Goal: Task Accomplishment & Management: Manage account settings

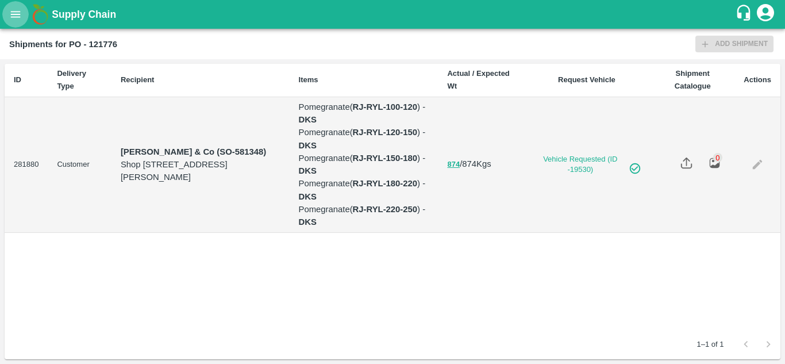
click at [17, 14] on icon "open drawer" at bounding box center [15, 14] width 13 height 13
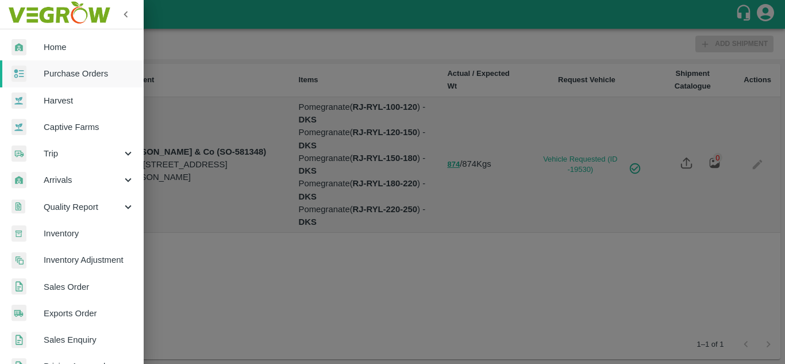
scroll to position [291, 0]
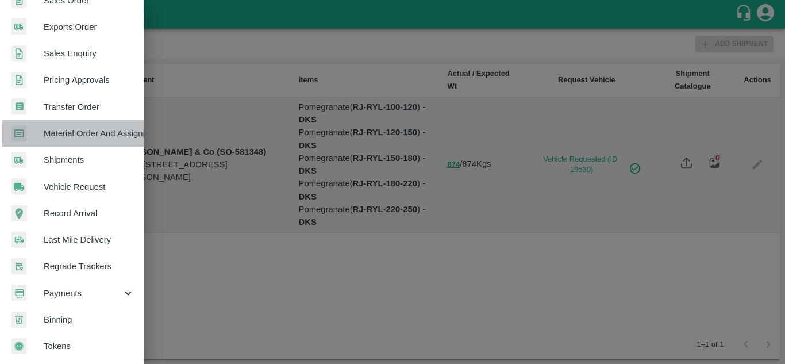
click at [87, 127] on span "Material Order And Assignment" at bounding box center [89, 133] width 91 height 13
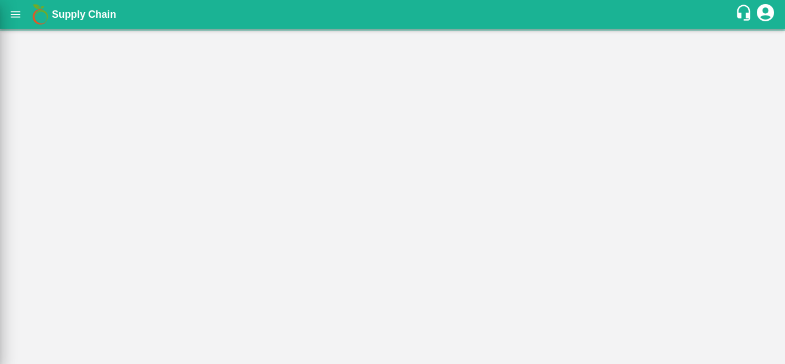
scroll to position [286, 0]
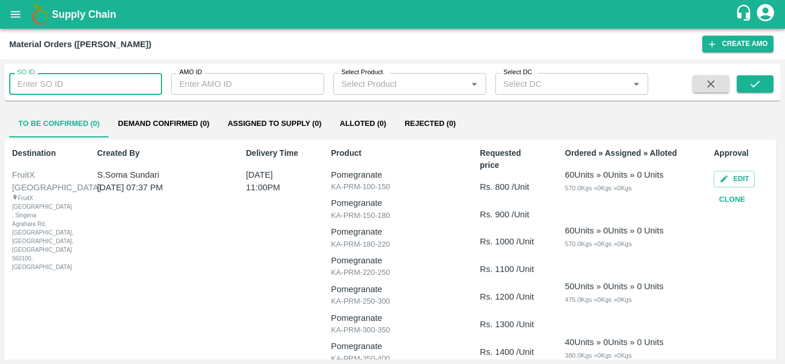
click at [95, 87] on input "SO ID" at bounding box center [85, 84] width 153 height 22
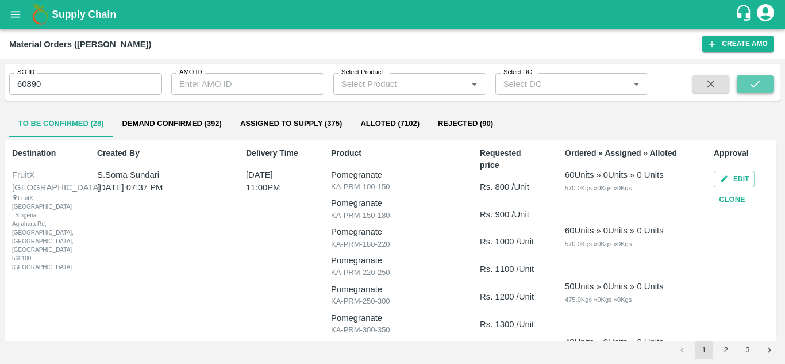
click at [740, 87] on button "submit" at bounding box center [755, 83] width 37 height 17
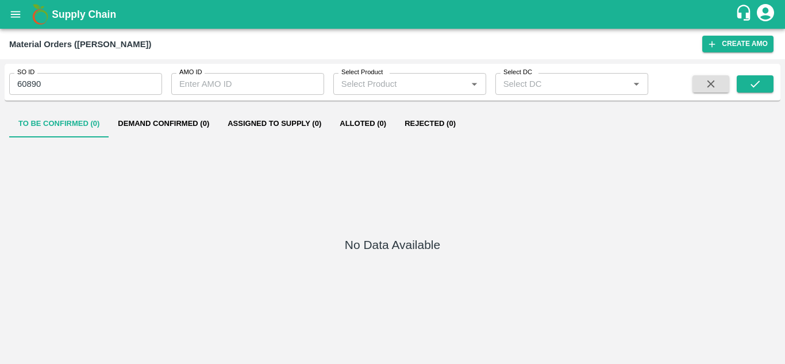
click at [757, 94] on div "SO ID 60890 SO ID AMO ID AMO ID Select Product Select Product   * Select DC Sel…" at bounding box center [393, 82] width 776 height 28
click at [757, 88] on icon "submit" at bounding box center [755, 84] width 13 height 13
click at [28, 80] on input "60890" at bounding box center [85, 84] width 153 height 22
type input "606890"
click at [758, 85] on icon "submit" at bounding box center [755, 84] width 13 height 13
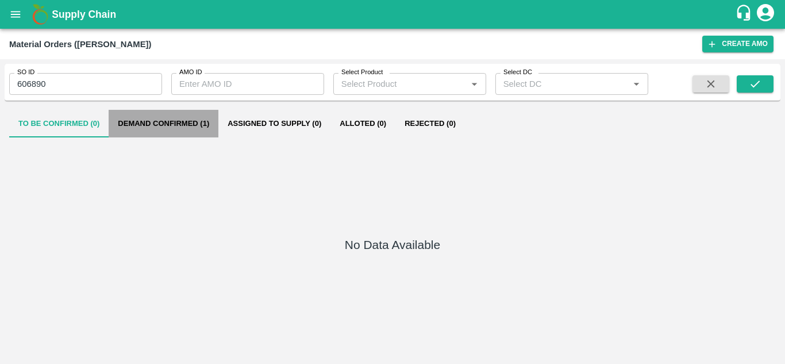
click at [185, 114] on button "Demand Confirmed (1)" at bounding box center [164, 124] width 110 height 28
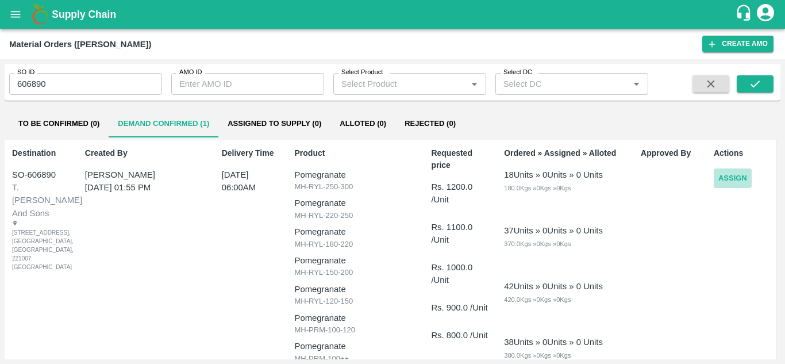
click at [719, 178] on button "Assign" at bounding box center [733, 178] width 38 height 20
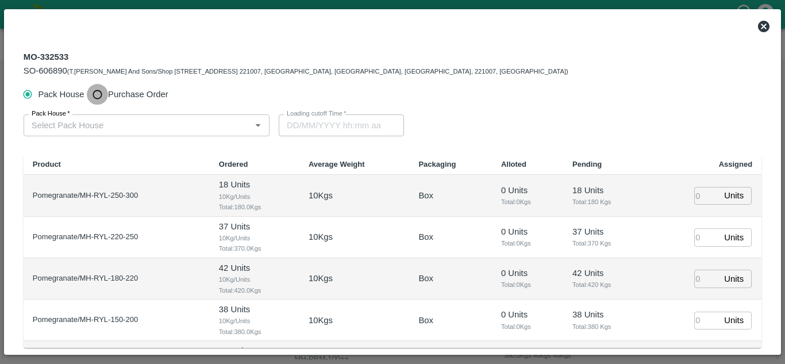
click at [102, 92] on input "Purchase Order" at bounding box center [97, 94] width 21 height 21
radio input "true"
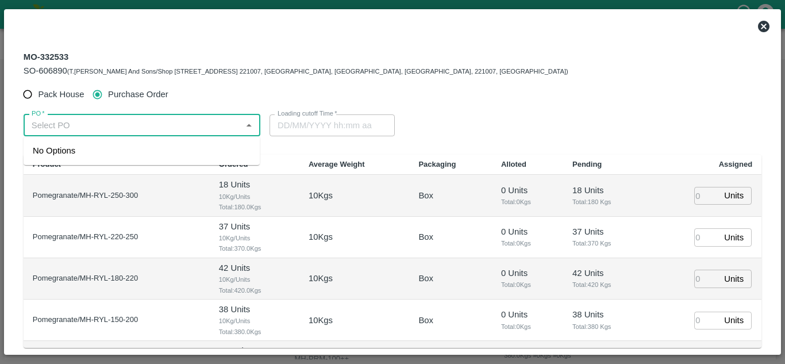
click at [90, 122] on input "PO   *" at bounding box center [132, 125] width 211 height 15
click at [90, 143] on div "PO-180110(SHIVAJI RAJARAM AVACHAR-9552904036)" at bounding box center [142, 151] width 236 height 20
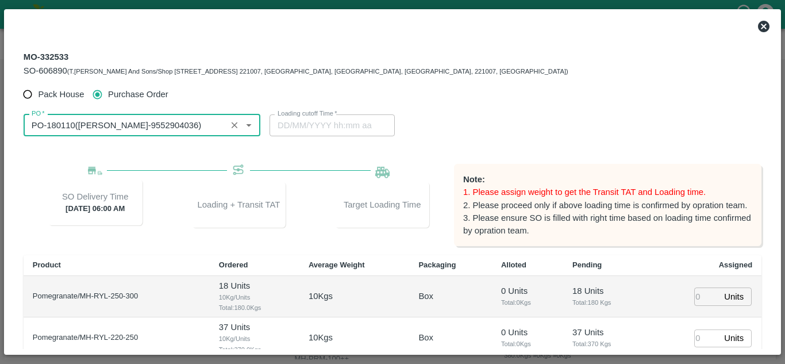
scroll to position [172, 0]
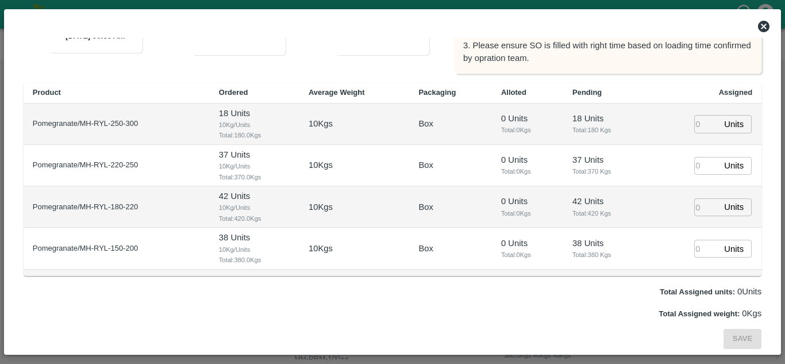
type input "PO-180110(SHIVAJI RAJARAM AVACHAR-9552904036)"
click at [697, 118] on input "number" at bounding box center [706, 124] width 25 height 18
type input "1"
type input "11/10/2025 05:14 AM"
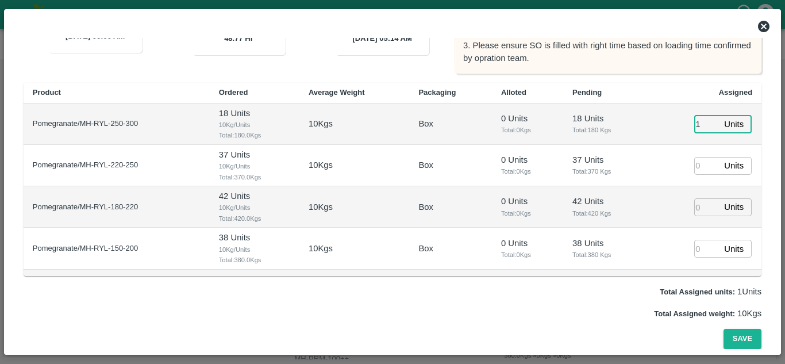
type input "1"
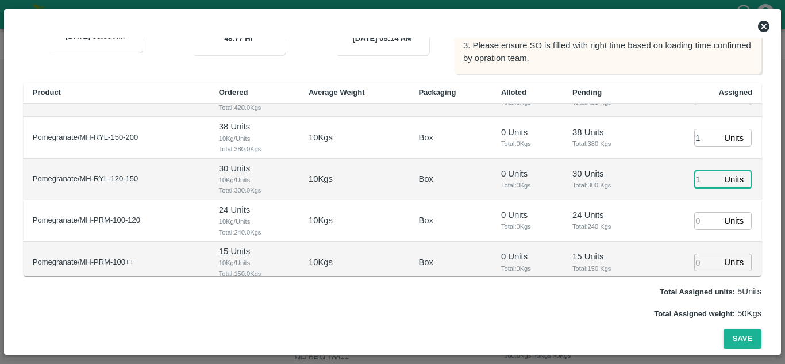
type input "1"
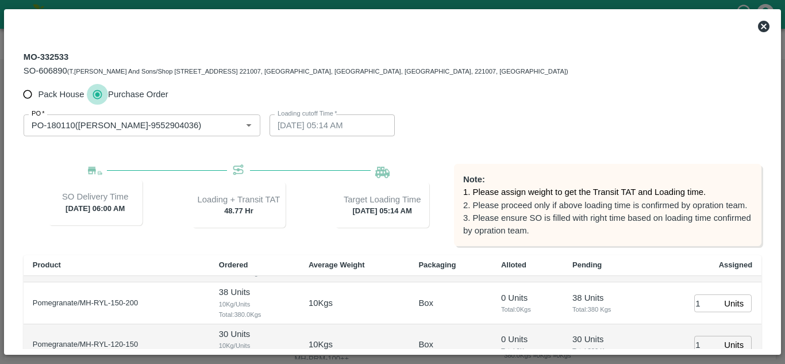
scroll to position [172, 0]
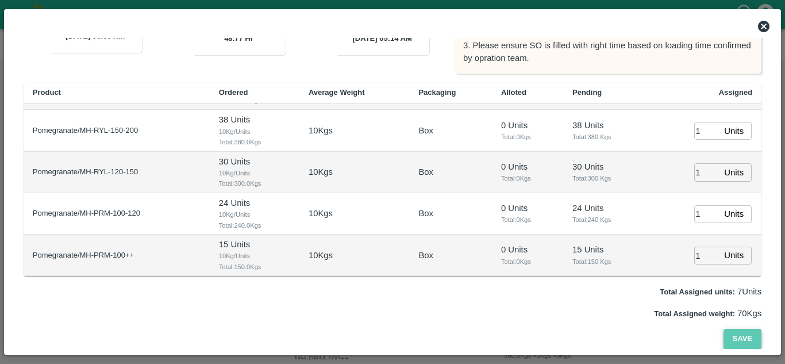
click at [739, 345] on button "Save" at bounding box center [742, 339] width 38 height 20
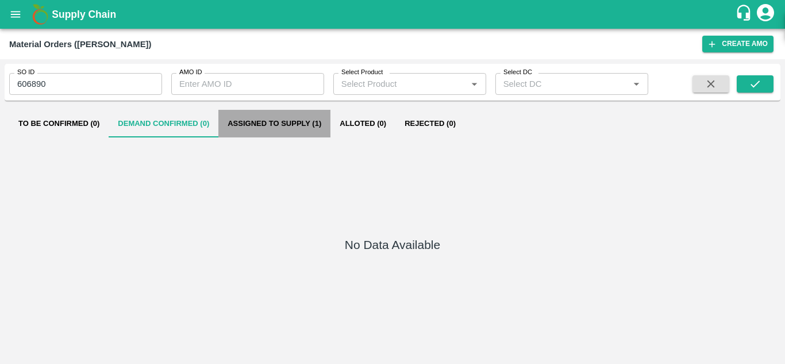
click at [257, 121] on button "Assigned to Supply (1)" at bounding box center [274, 124] width 112 height 28
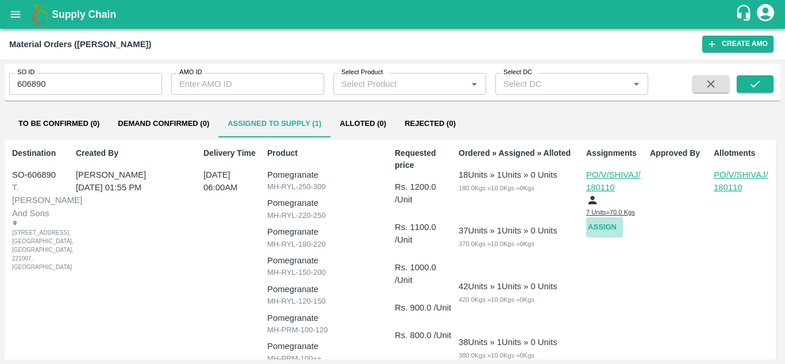
click at [592, 225] on button "Assign" at bounding box center [604, 227] width 37 height 20
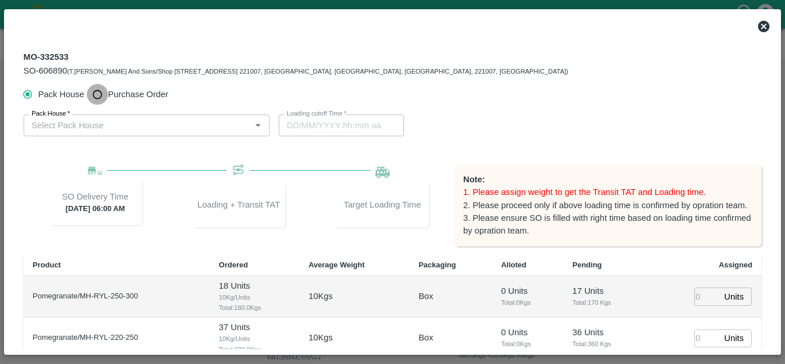
click at [93, 94] on input "Purchase Order" at bounding box center [97, 94] width 21 height 21
radio input "true"
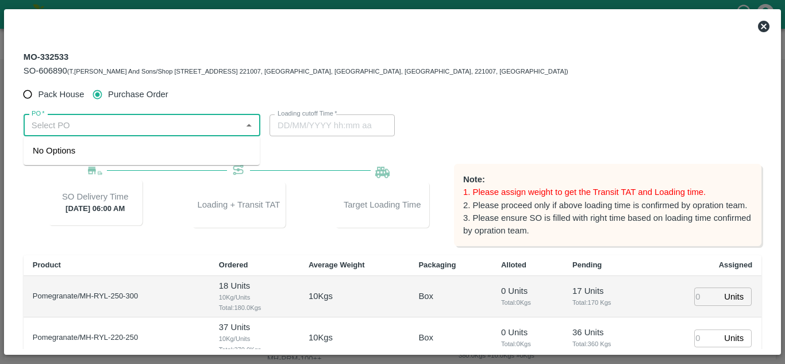
click at [90, 118] on input "PO   *" at bounding box center [132, 125] width 211 height 15
click at [103, 153] on div "PO-180113(SHIVAJI RAJARAM AVACHAR-9552904036)" at bounding box center [118, 150] width 170 height 13
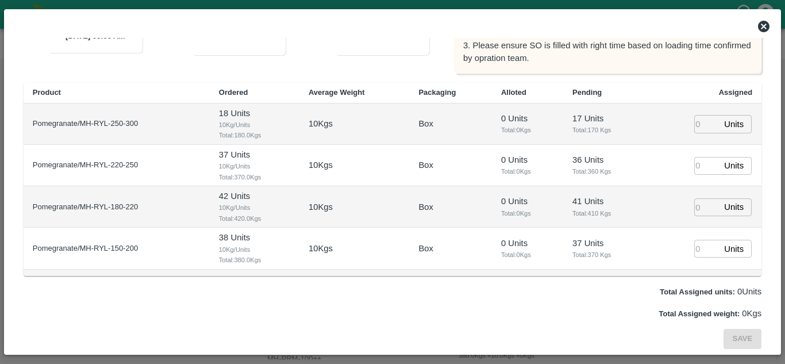
type input "PO-180113(SHIVAJI RAJARAM AVACHAR-9552904036)"
click at [694, 128] on input "number" at bounding box center [706, 124] width 25 height 18
type input "1"
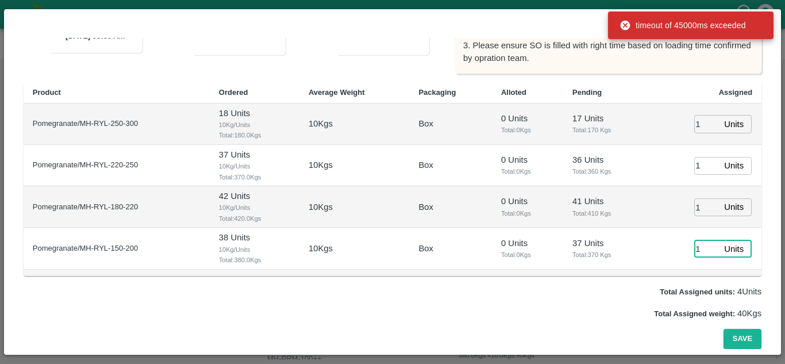
type input "1"
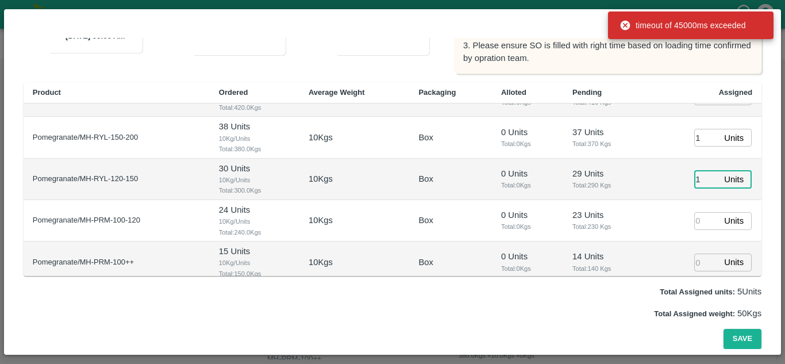
type input "1"
type input "11/10/2025 05:14 AM"
click at [723, 329] on button "Save" at bounding box center [742, 339] width 38 height 20
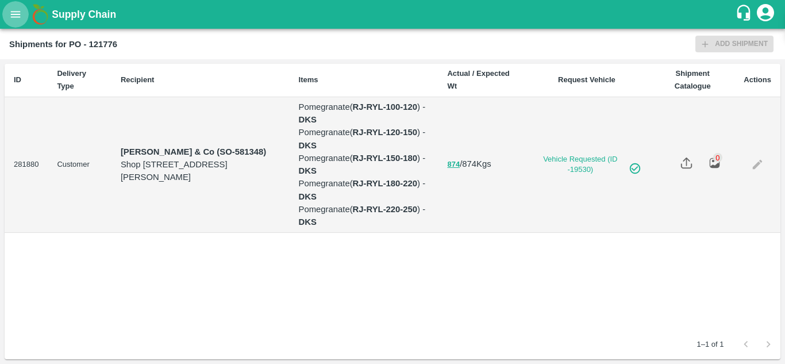
click at [13, 20] on icon "open drawer" at bounding box center [15, 14] width 13 height 13
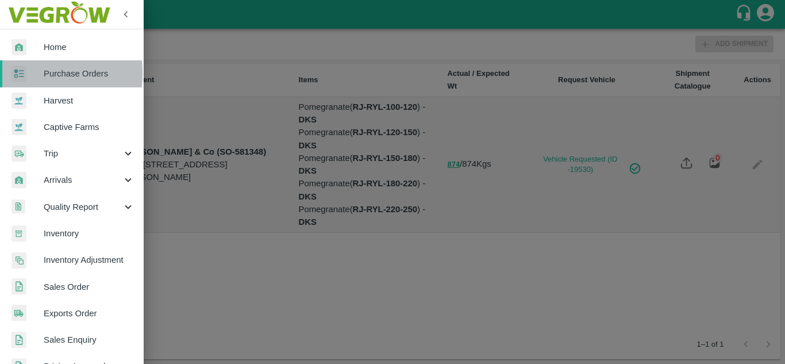
click at [21, 73] on img at bounding box center [18, 74] width 15 height 17
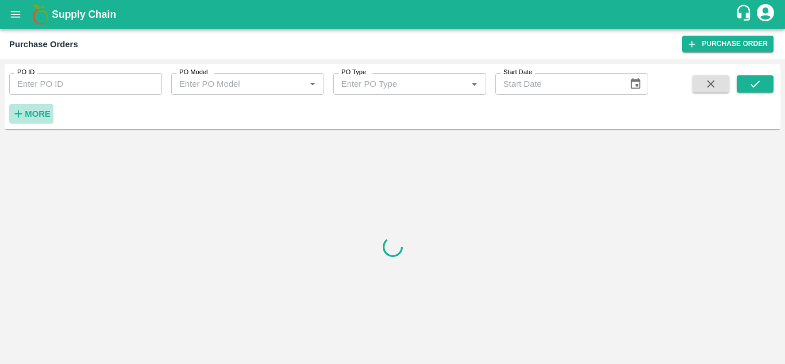
click at [27, 107] on h6 "More" at bounding box center [38, 113] width 26 height 15
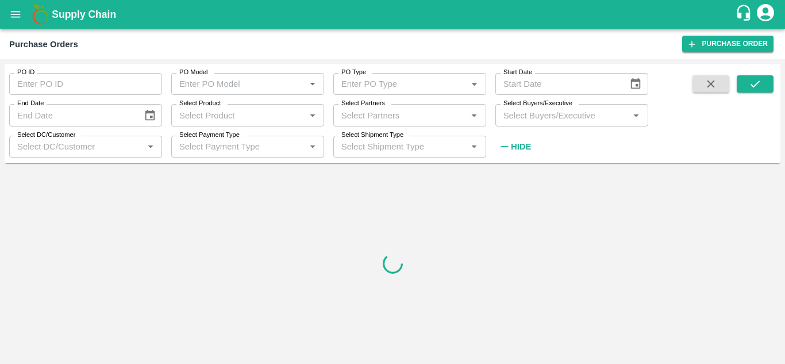
click at [523, 116] on input "Select Buyers/Executive" at bounding box center [562, 114] width 127 height 15
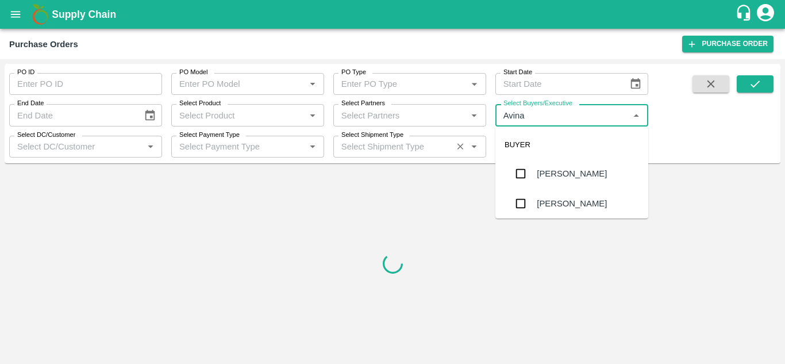
type input "Avinas"
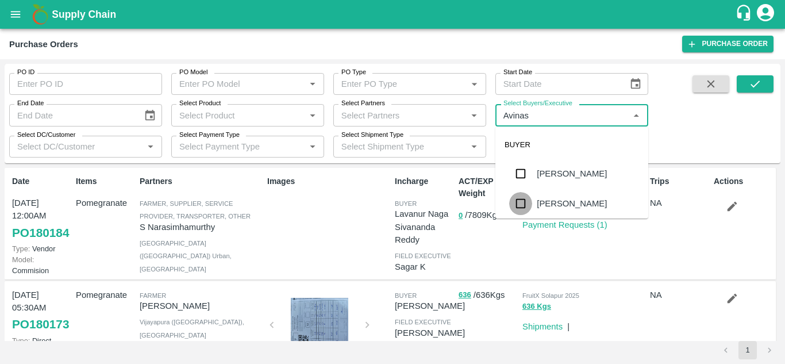
click at [513, 204] on input "checkbox" at bounding box center [520, 203] width 23 height 23
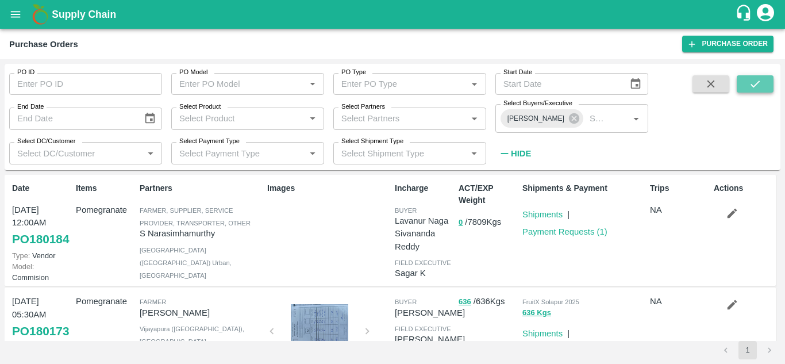
click at [756, 80] on icon "submit" at bounding box center [755, 84] width 13 height 13
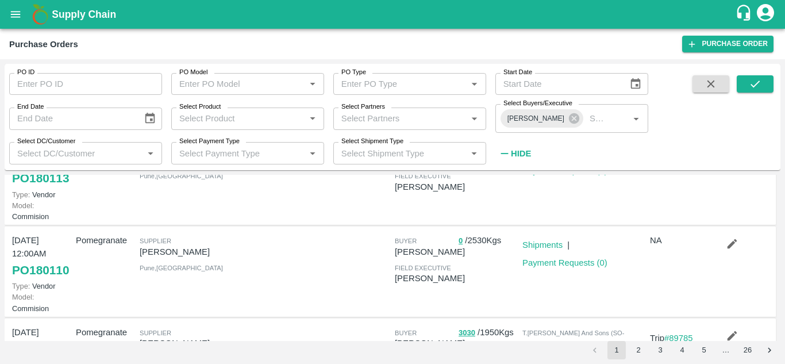
scroll to position [55, 0]
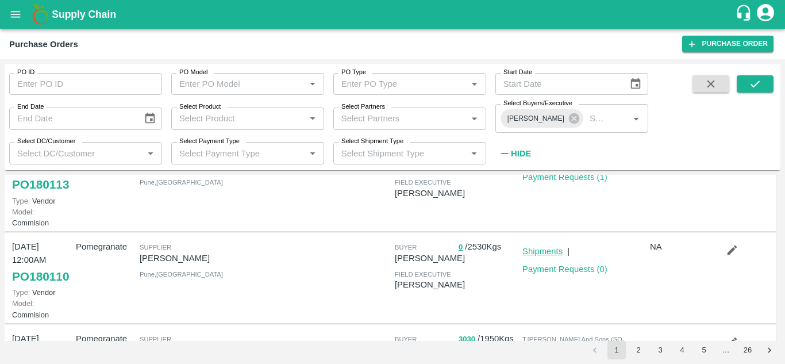
click at [522, 256] on link "Shipments" at bounding box center [542, 251] width 40 height 9
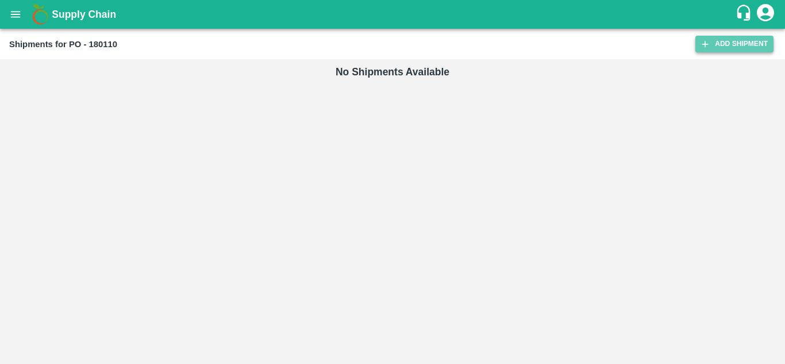
click at [720, 44] on link "Add Shipment" at bounding box center [734, 44] width 78 height 17
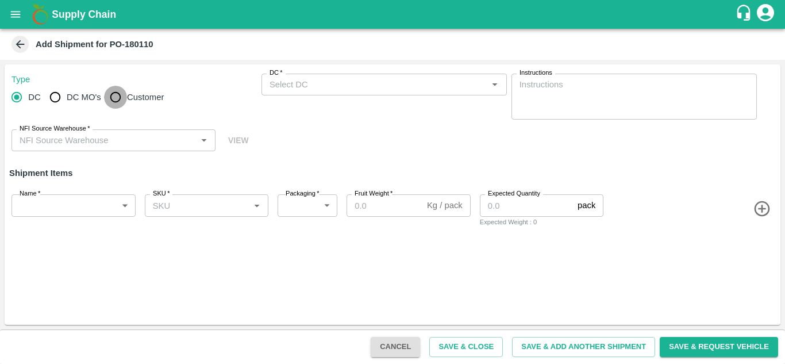
click at [110, 93] on input "Customer" at bounding box center [115, 97] width 23 height 23
radio input "true"
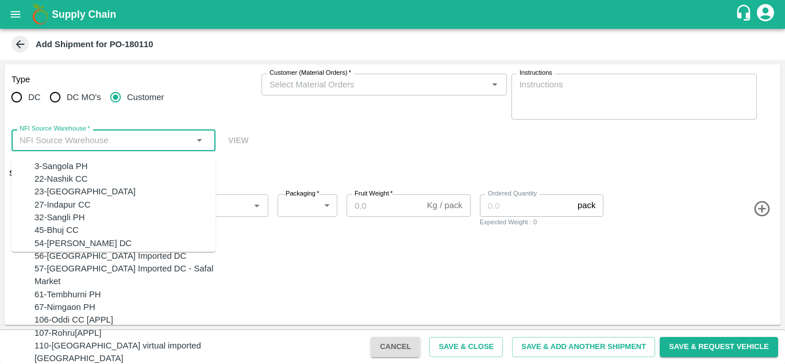
click at [31, 141] on input "NFI Source Warehouse   *" at bounding box center [104, 140] width 178 height 15
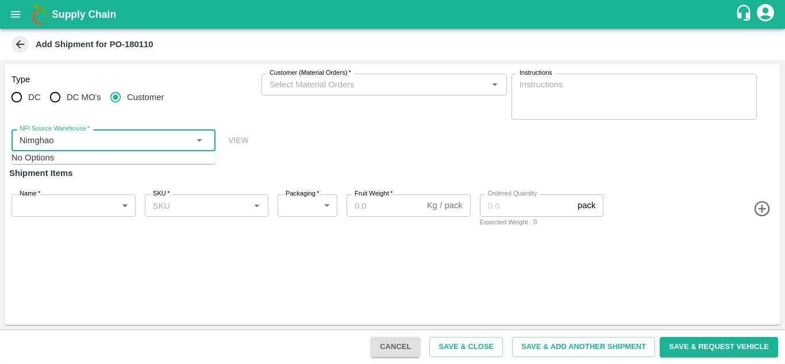
click at [14, 136] on div "NFI Source Warehouse   *" at bounding box center [113, 140] width 204 height 22
click at [60, 171] on div "67-Nimgaon PH" at bounding box center [64, 166] width 61 height 13
type input "67-Nimgaon PH"
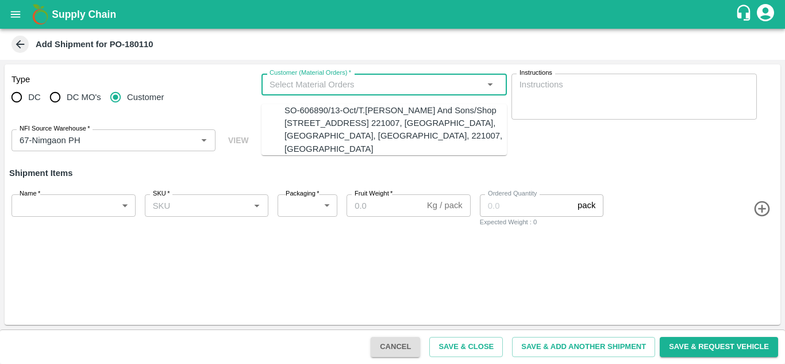
click at [338, 78] on input "Customer (Material Orders)   *" at bounding box center [375, 84] width 220 height 15
click at [333, 111] on div "SO-606890/13-Oct/T.Kishore Kapoor And Sons/Shop No B 27 , , Pahariya fruit mand…" at bounding box center [395, 129] width 222 height 51
type input "SO-606890/13-Oct/T.Kishore Kapoor And Sons/Shop No B 27 , , Pahariya fruit mand…"
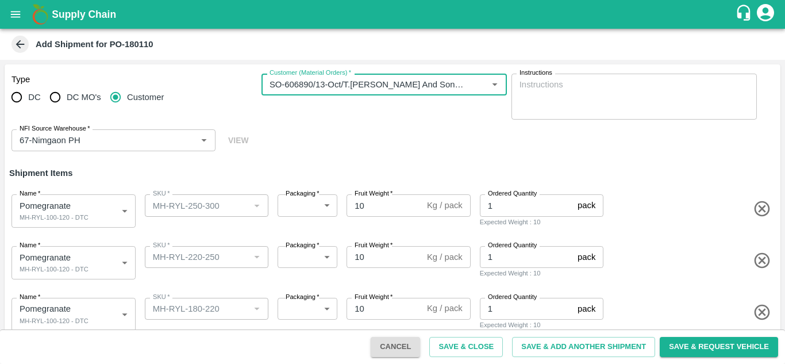
scroll to position [222, 0]
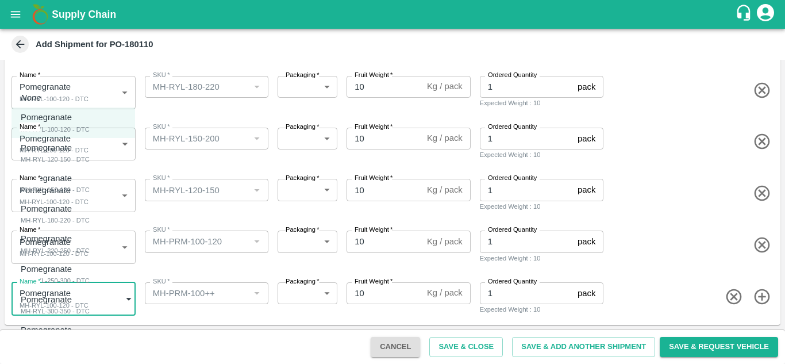
click at [84, 297] on body "Supply Chain Add Shipment for PO-180110 Type DC DC MO's Customer Customer (Mate…" at bounding box center [392, 182] width 785 height 364
click at [43, 334] on p "Pomegranate" at bounding box center [46, 330] width 51 height 13
type input "2105574"
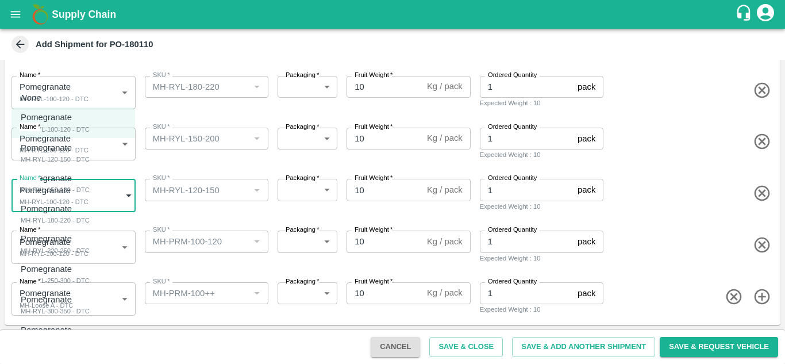
click at [74, 208] on body "Supply Chain Add Shipment for PO-180110 Type DC DC MO's Customer Customer (Mate…" at bounding box center [392, 182] width 785 height 364
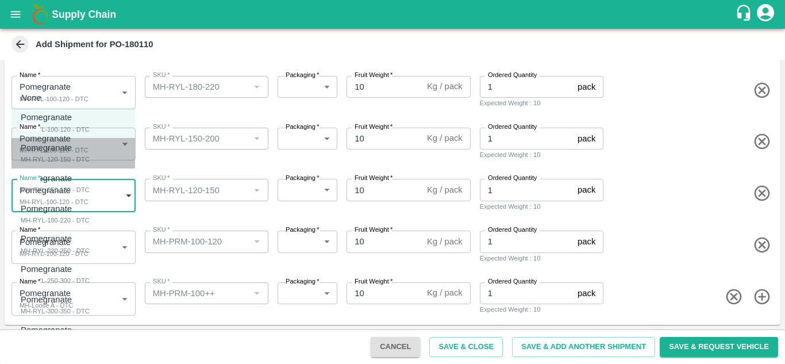
click at [71, 156] on div "MH-RYL-120-150 - DTC" at bounding box center [55, 159] width 69 height 10
type input "2105568"
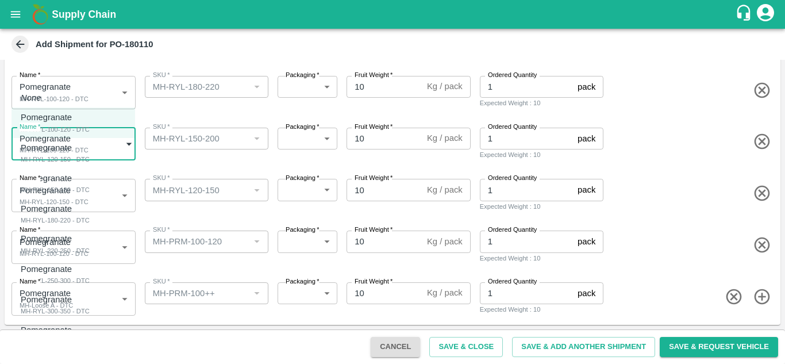
click at [69, 144] on body "Supply Chain Add Shipment for PO-180110 Type DC DC MO's Customer Customer (Mate…" at bounding box center [392, 182] width 785 height 364
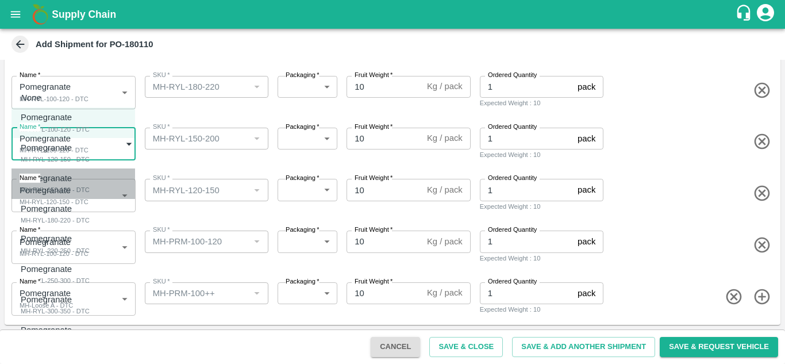
click at [67, 193] on div "MH-RYL-150-180 - DTC" at bounding box center [55, 189] width 69 height 10
type input "2105569"
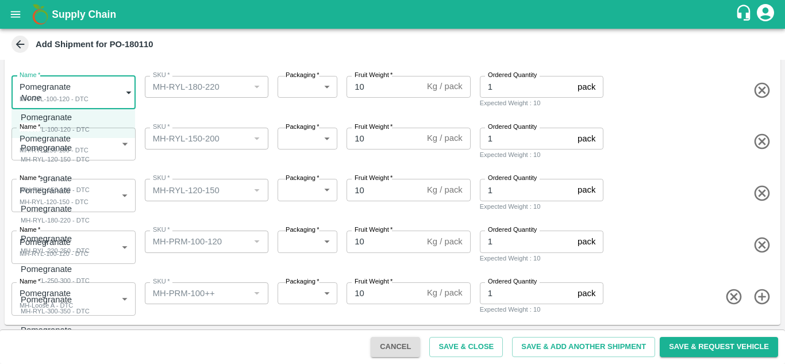
click at [58, 97] on body "Supply Chain Add Shipment for PO-180110 Type DC DC MO's Customer Customer (Mate…" at bounding box center [392, 182] width 785 height 364
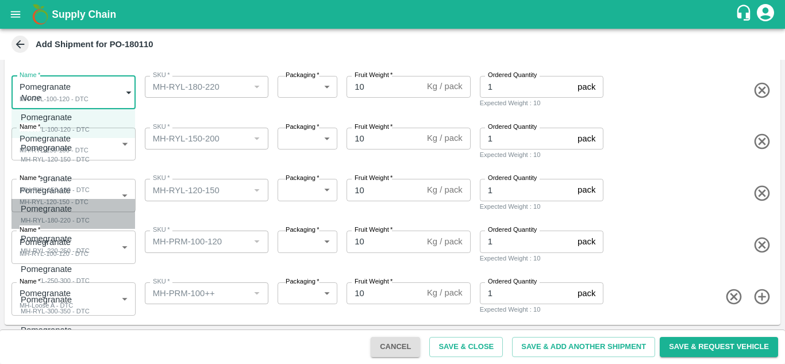
click at [63, 219] on div "MH-RYL-180-220 - DTC" at bounding box center [55, 220] width 69 height 10
type input "2105570"
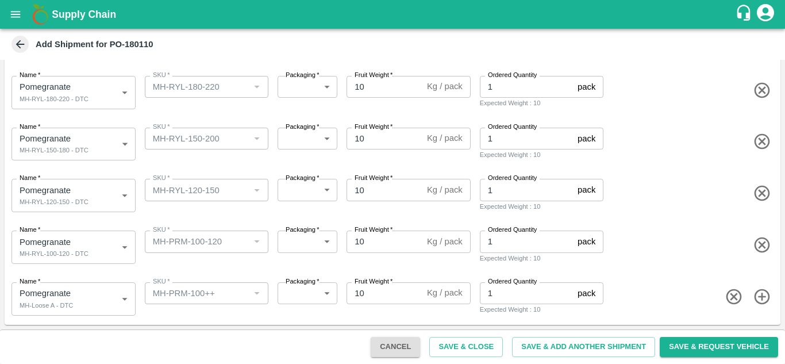
click at [63, 116] on div "Name   * Pomegranate MH-RYL-150-180 - DTC 2105569 Name SKU   * SKU   * Packagin…" at bounding box center [390, 142] width 780 height 56
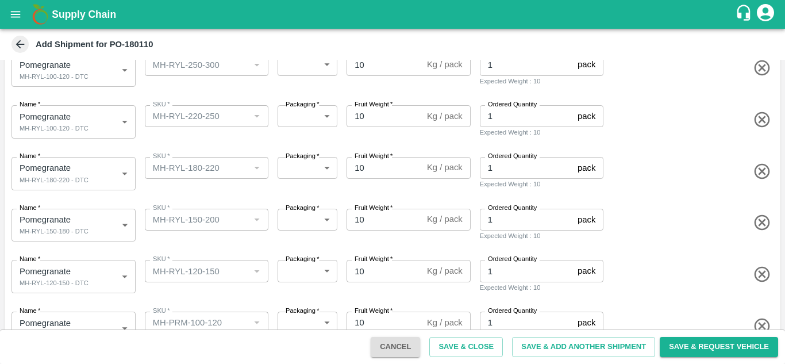
scroll to position [140, 0]
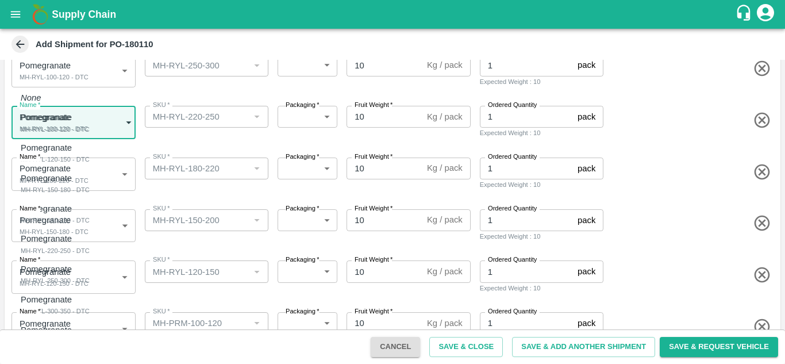
click at [63, 116] on body "Supply Chain Add Shipment for PO-180110 Type DC DC MO's Customer Customer (Mate…" at bounding box center [392, 182] width 785 height 364
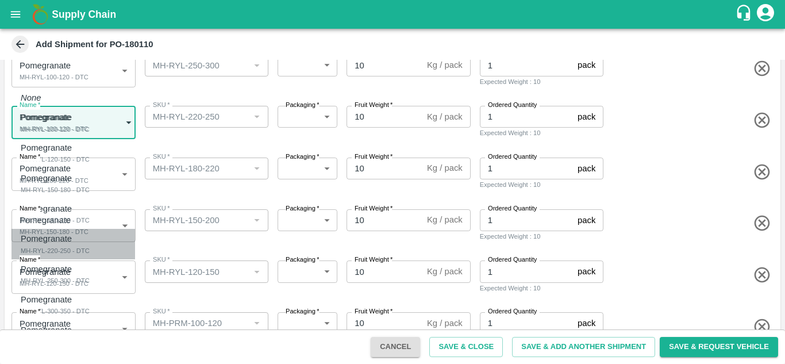
click at [59, 242] on p "Pomegranate" at bounding box center [52, 238] width 63 height 13
type input "2105571"
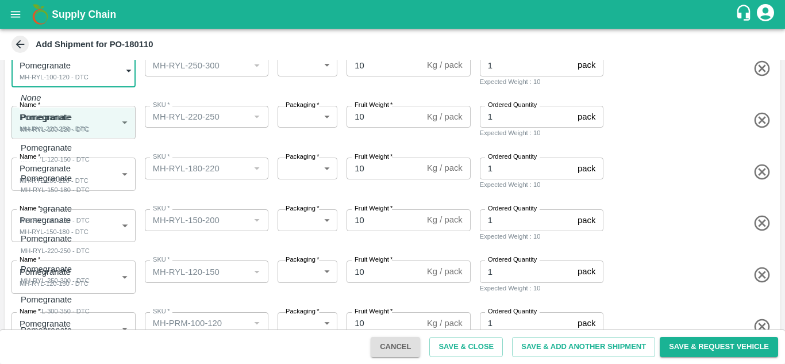
scroll to position [134, 0]
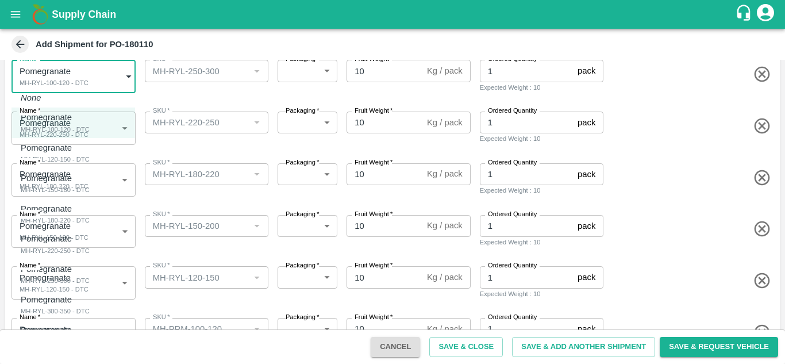
click at [65, 64] on body "Supply Chain Add Shipment for PO-180110 Type DC DC MO's Customer Customer (Mate…" at bounding box center [392, 182] width 785 height 364
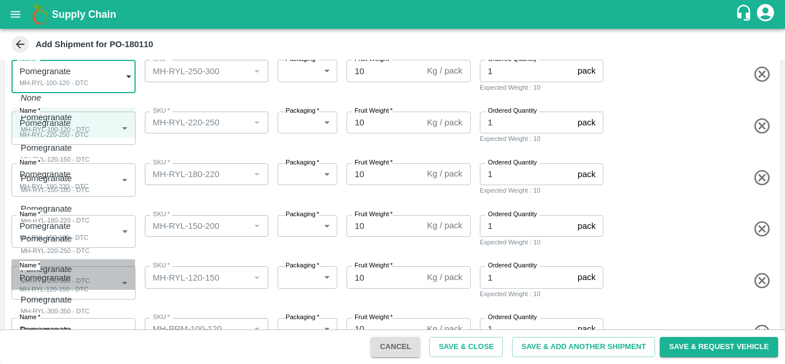
click at [60, 269] on p "Pomegranate" at bounding box center [52, 269] width 63 height 13
type input "2105572"
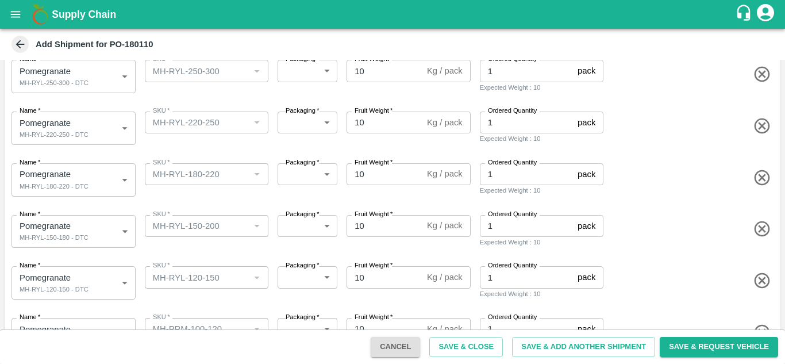
click at [97, 156] on div "Name   * Pomegranate MH-RYL-180-220 - DTC 2105570 Name SKU   * SKU   * Packagin…" at bounding box center [390, 177] width 780 height 56
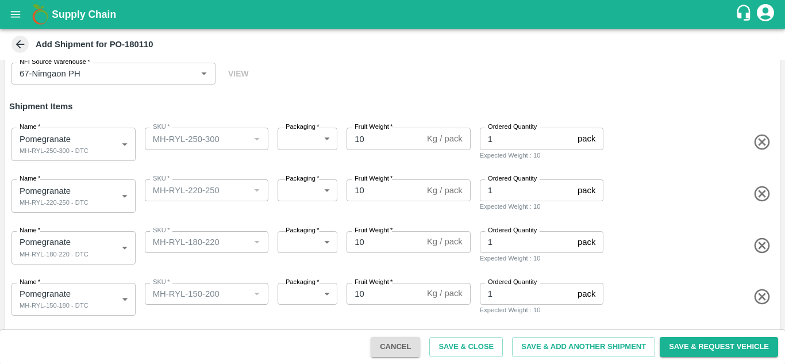
scroll to position [66, 0]
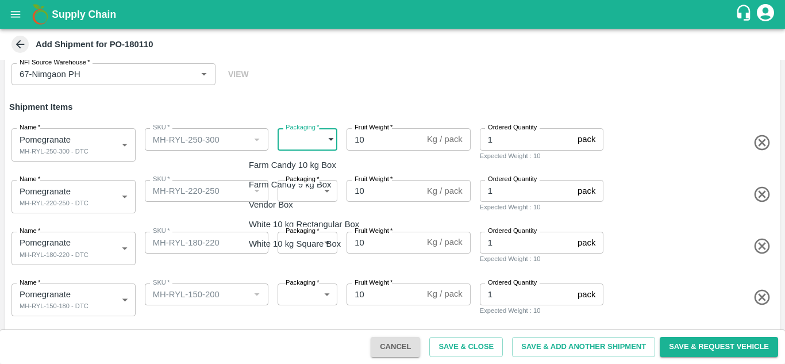
click at [306, 145] on body "Supply Chain Add Shipment for PO-180110 Type DC DC MO's Customer Customer (Mate…" at bounding box center [392, 182] width 785 height 364
click at [292, 201] on p "Vendor Box" at bounding box center [271, 204] width 44 height 13
type input "276"
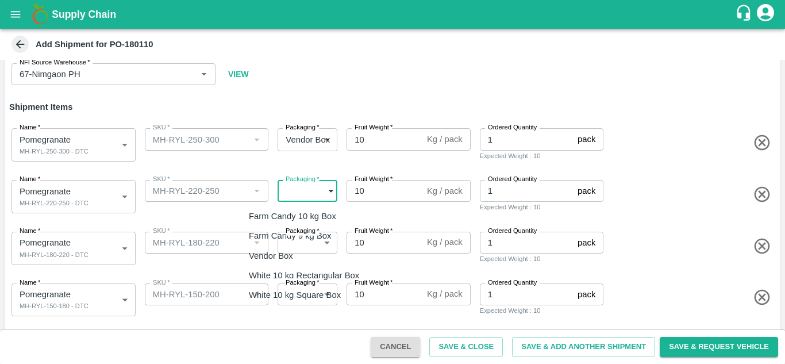
click at [299, 195] on body "Supply Chain Add Shipment for PO-180110 Type DC DC MO's Customer Customer (Mate…" at bounding box center [392, 182] width 785 height 364
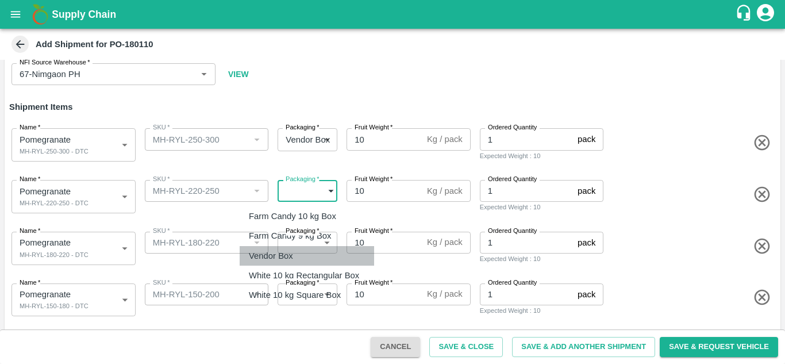
click at [286, 259] on p "Vendor Box" at bounding box center [271, 255] width 44 height 13
type input "276"
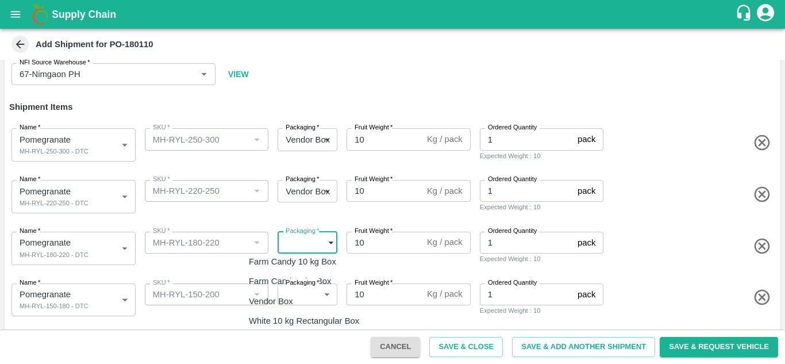
click at [299, 252] on body "Supply Chain Add Shipment for PO-180110 Type DC DC MO's Customer Customer (Mate…" at bounding box center [392, 182] width 785 height 364
click at [258, 301] on p "Vendor Box" at bounding box center [271, 301] width 44 height 13
type input "276"
click at [294, 289] on body "Supply Chain Add Shipment for PO-180110 Type DC DC MO's Customer Customer (Mate…" at bounding box center [392, 182] width 785 height 364
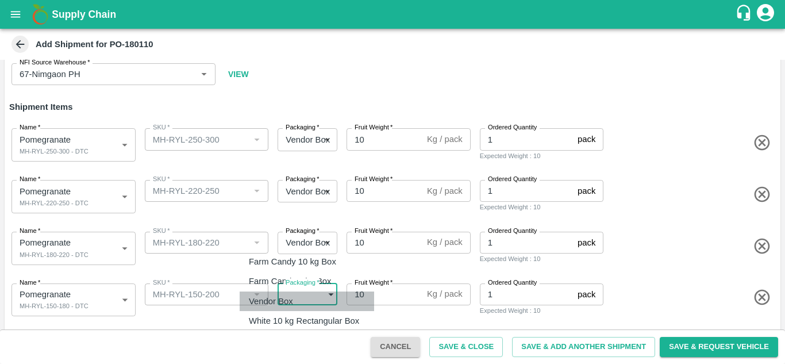
click at [287, 300] on p "Vendor Box" at bounding box center [271, 301] width 44 height 13
type input "276"
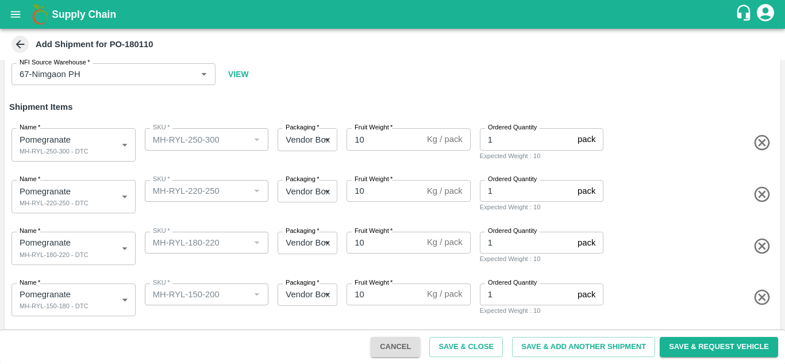
click at [291, 314] on div "Packaging   * Vendor Box 276 Packaging" at bounding box center [305, 298] width 64 height 38
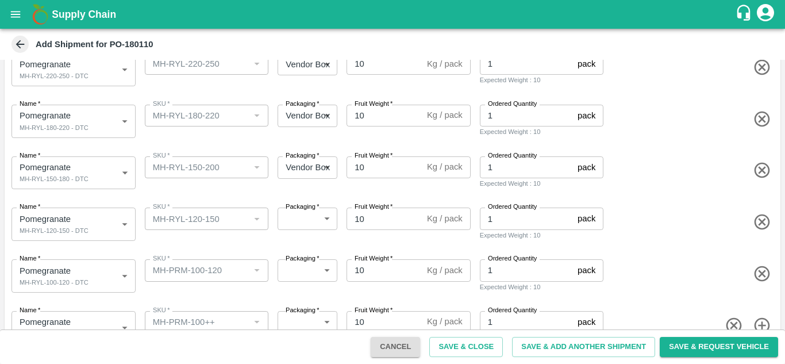
scroll to position [194, 0]
click at [298, 213] on body "Supply Chain Add Shipment for PO-180110 Type DC DC MO's Customer Customer (Mate…" at bounding box center [392, 182] width 785 height 364
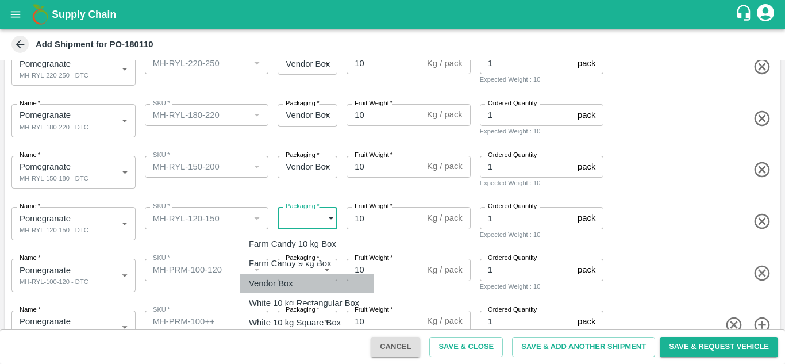
click at [287, 284] on p "Vendor Box" at bounding box center [271, 283] width 44 height 13
type input "276"
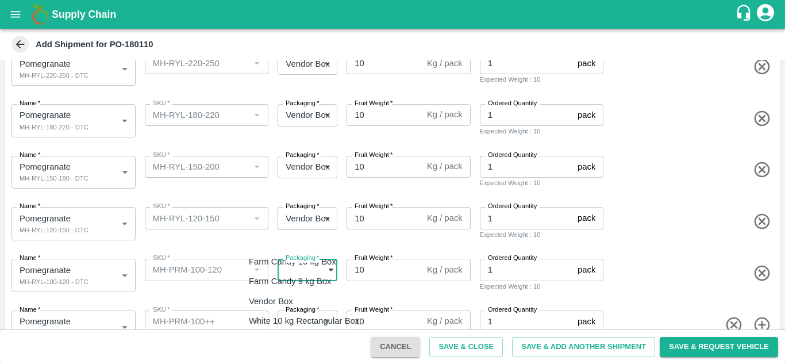
click at [299, 275] on body "Supply Chain Add Shipment for PO-180110 Type DC DC MO's Customer Customer (Mate…" at bounding box center [392, 182] width 785 height 364
click at [284, 305] on p "Vendor Box" at bounding box center [271, 301] width 44 height 13
type input "276"
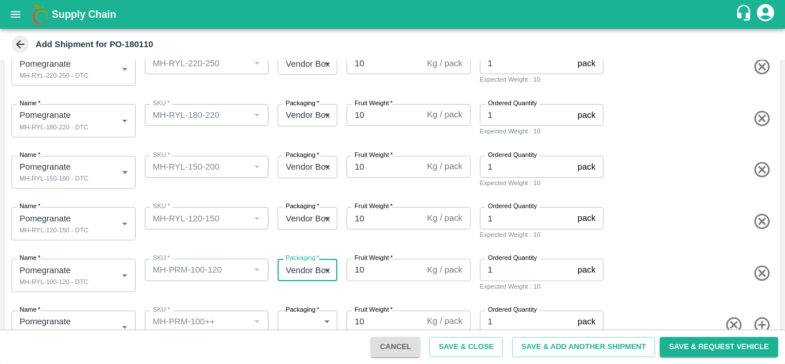
click at [279, 297] on div "Name   * Pomegranate MH-Loose A - DTC 2105574 Name SKU   * SKU   * Packaging   …" at bounding box center [390, 325] width 780 height 56
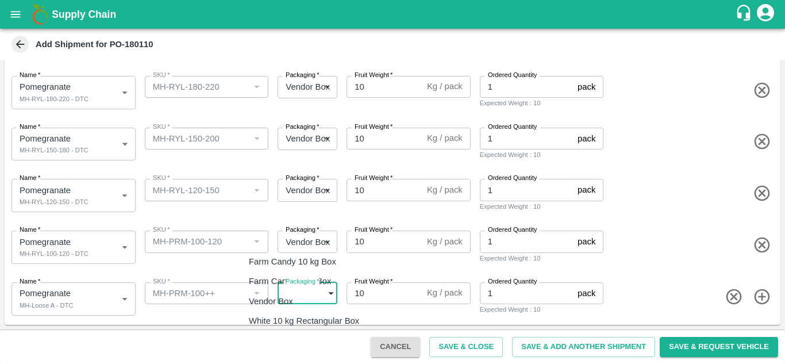
click at [288, 288] on body "Supply Chain Add Shipment for PO-180110 Type DC DC MO's Customer Customer (Mate…" at bounding box center [392, 182] width 785 height 364
click at [277, 298] on p "Vendor Box" at bounding box center [271, 301] width 44 height 13
type input "276"
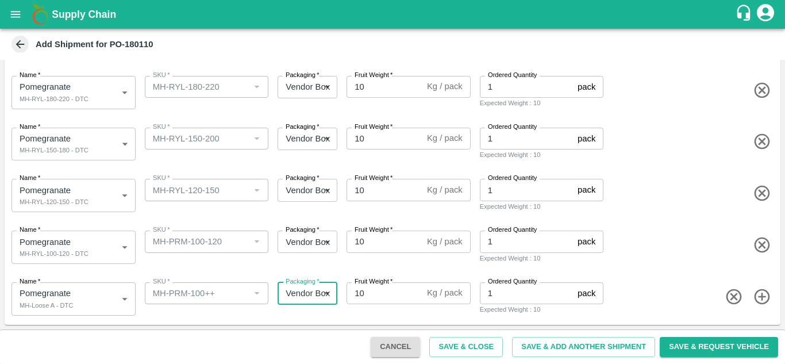
click at [270, 259] on div "Name   * Pomegranate MH-RYL-100-120 - DTC 2105567 Name SKU   * SKU   * Packagin…" at bounding box center [390, 245] width 780 height 56
click at [468, 340] on button "Save & Close" at bounding box center [466, 347] width 74 height 20
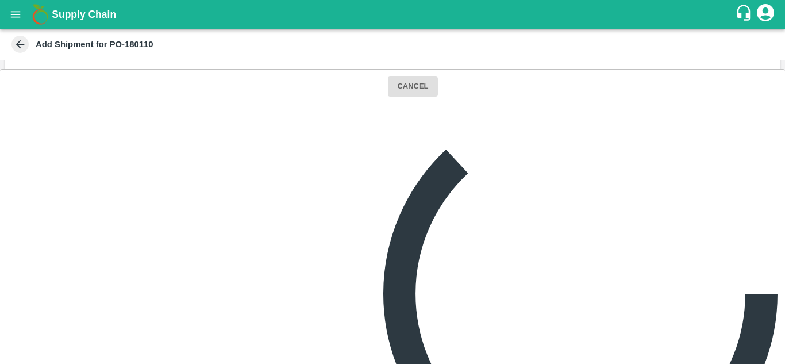
click at [695, 106] on div "Name   * Pomegranate MH-RYL-180-220 - DTC 2105570 Name SKU   * SKU   * Packagin…" at bounding box center [390, 90] width 780 height 56
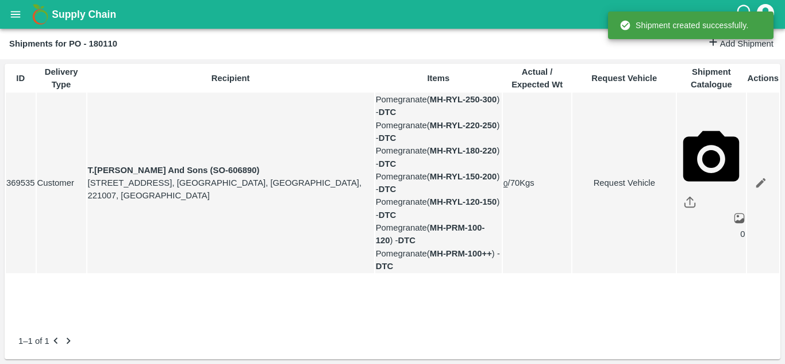
click at [591, 189] on link "Request Vehicle" at bounding box center [624, 182] width 102 height 13
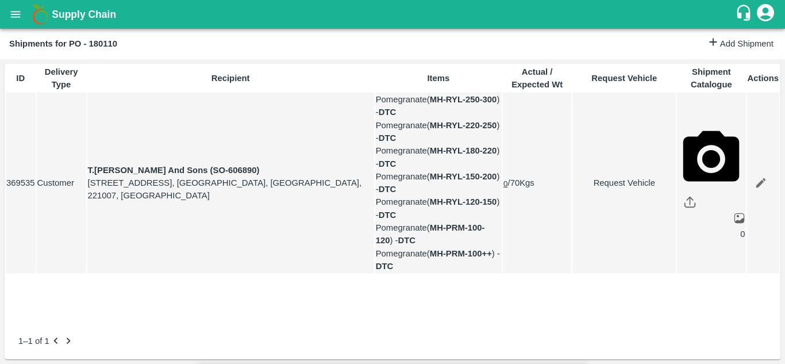
type input "11/10/2025 05:14 AM"
type input "DD/MM/YYYY hh:mm aa"
type input "09/10/2025 12:00 AM"
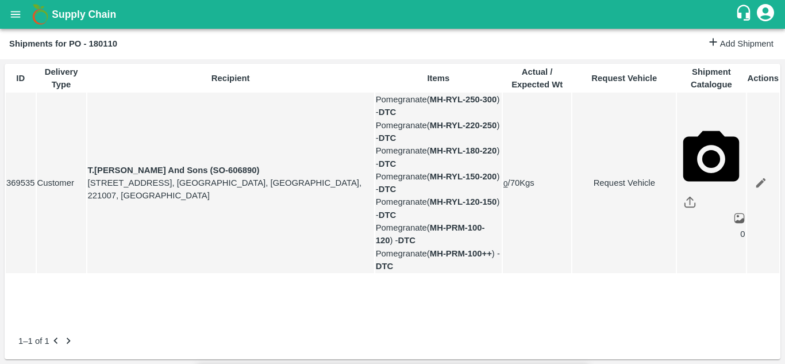
click at [494, 68] on body "Supply Chain Shipments for PO - 180110 Add Shipment ID Delivery Type Recipient …" at bounding box center [392, 182] width 785 height 364
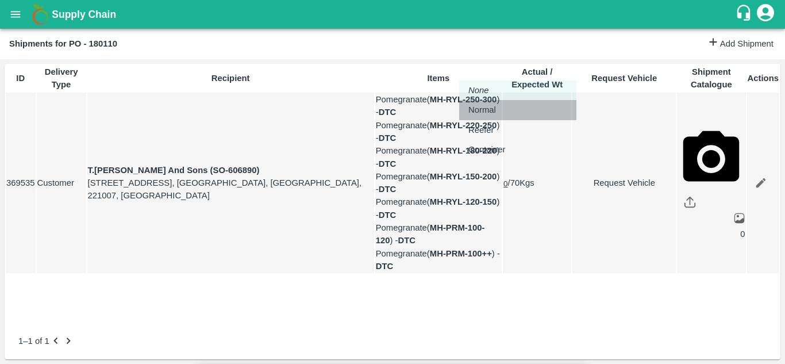
click at [469, 107] on p "Normal" at bounding box center [482, 109] width 28 height 13
type input "1"
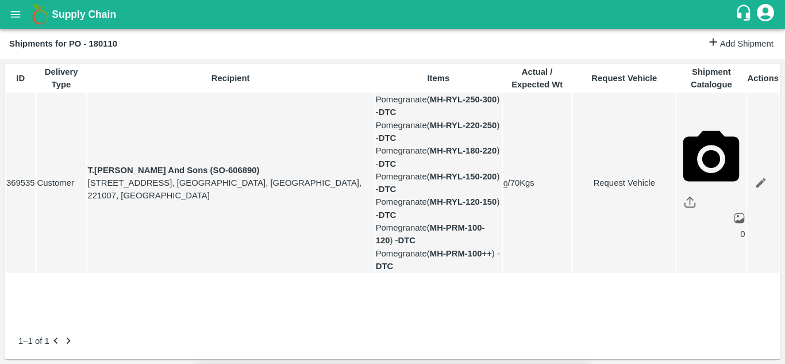
click at [594, 188] on link "Request Vehicle" at bounding box center [624, 182] width 102 height 13
type input "1"
type input "09/10/2025 12:00 AM"
type input "11/10/2025 05:14 AM"
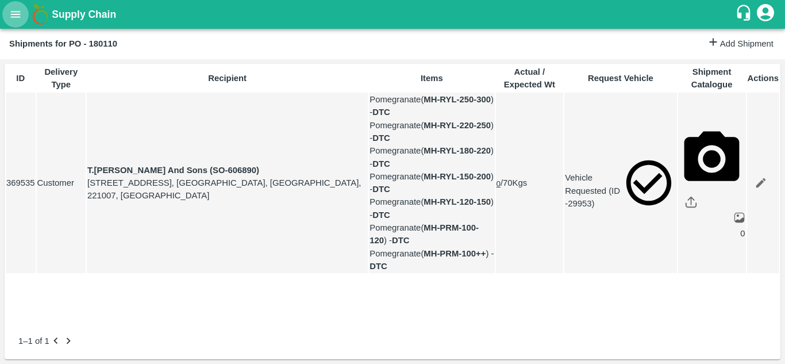
click at [13, 17] on icon "open drawer" at bounding box center [16, 14] width 10 height 6
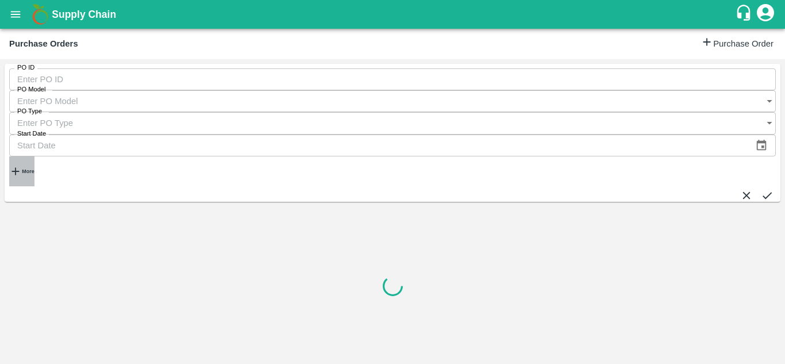
click at [30, 168] on strong "More" at bounding box center [28, 171] width 12 height 6
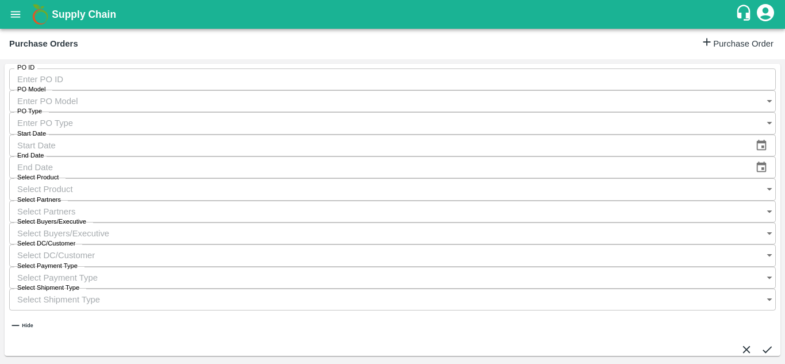
click at [569, 222] on input "Select Buyers/Executive" at bounding box center [381, 233] width 744 height 22
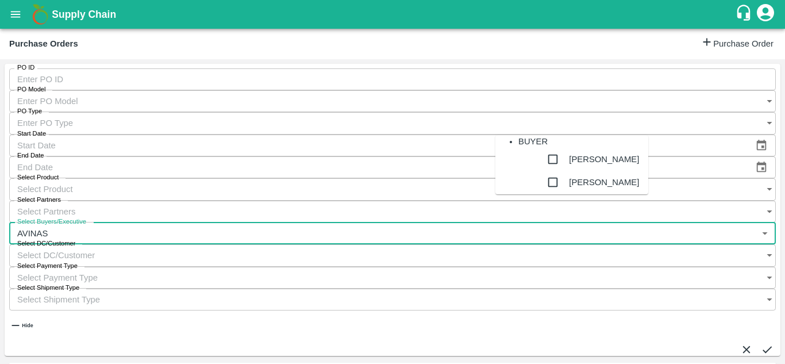
type input "AVINASH"
click at [541, 194] on input "checkbox" at bounding box center [552, 182] width 23 height 23
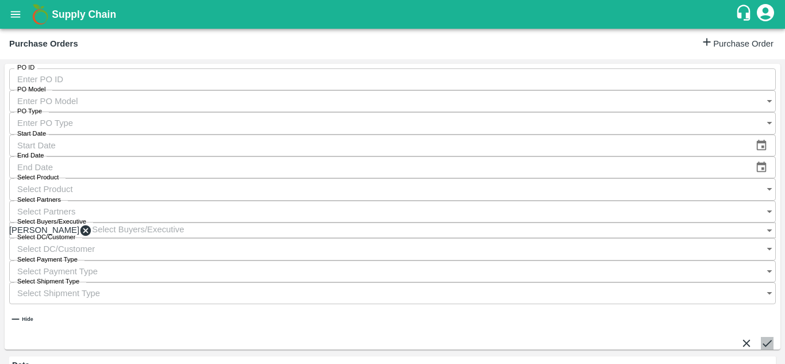
click at [761, 337] on icon "submit" at bounding box center [767, 343] width 13 height 13
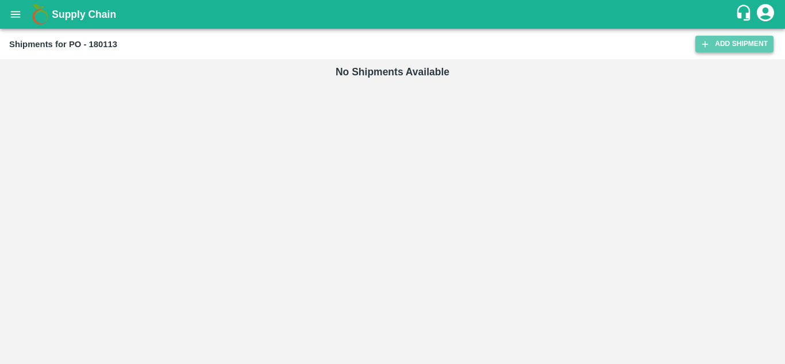
click at [748, 45] on link "Add Shipment" at bounding box center [734, 44] width 78 height 17
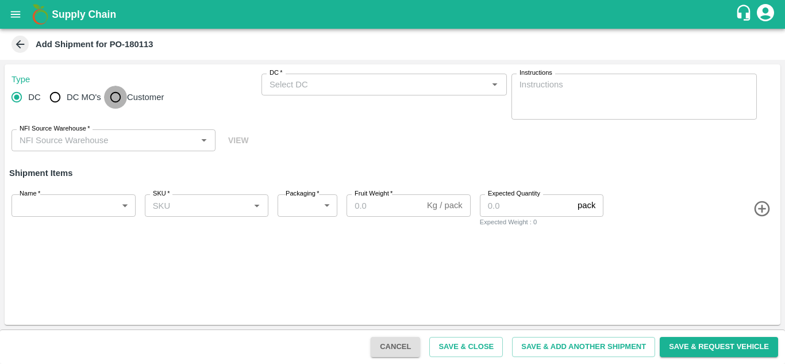
click at [114, 93] on input "Customer" at bounding box center [115, 97] width 23 height 23
radio input "true"
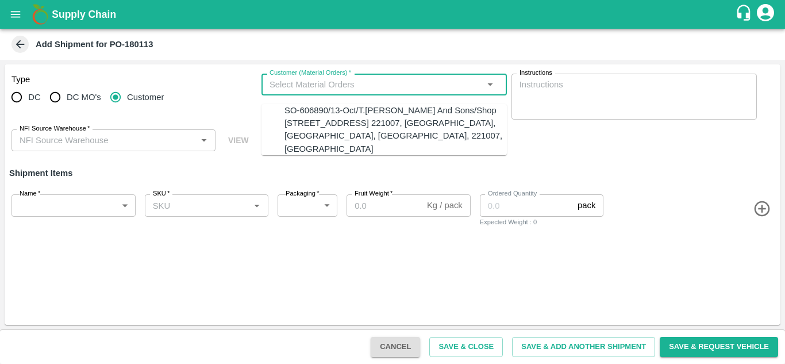
click at [282, 88] on input "Customer (Material Orders)   *" at bounding box center [375, 84] width 220 height 15
click at [297, 138] on div "SO-606890/13-Oct/T.[PERSON_NAME] And Sons/Shop [STREET_ADDRESS] 221007, [GEOGRA…" at bounding box center [395, 129] width 222 height 51
type input "SO-606890/13-Oct/T.[PERSON_NAME] And Sons/Shop [STREET_ADDRESS] 221007, [GEOGRA…"
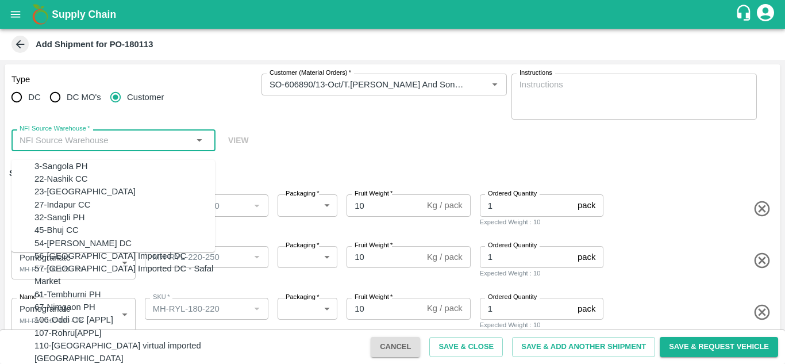
click at [95, 147] on input "NFI Source Warehouse   *" at bounding box center [104, 140] width 178 height 15
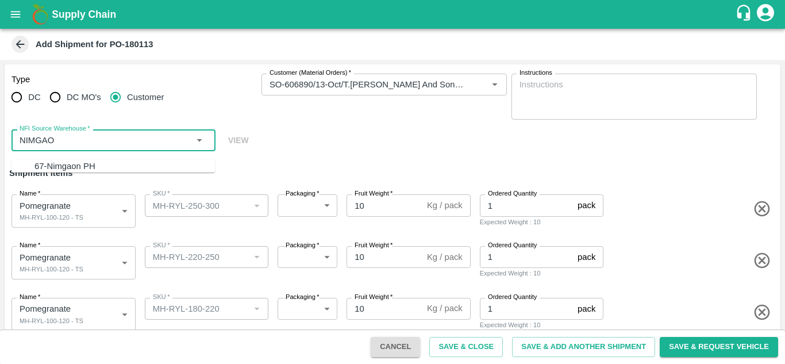
click at [81, 165] on div "67-Nimgaon PH" at bounding box center [64, 166] width 61 height 13
type input "67-Nimgaon PH"
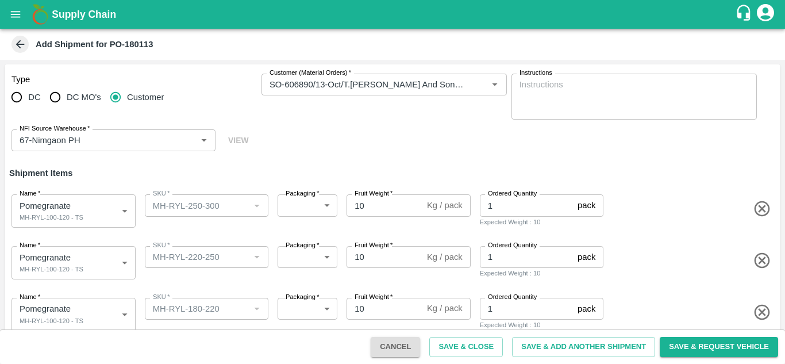
click at [309, 156] on div "Type DC DC MO's Customer Customer (Material Orders)   * Customer (Material Orde…" at bounding box center [393, 112] width 776 height 97
click at [310, 129] on div "Type DC DC MO's Customer Customer (Material Orders)   * Customer (Material Orde…" at bounding box center [393, 112] width 776 height 97
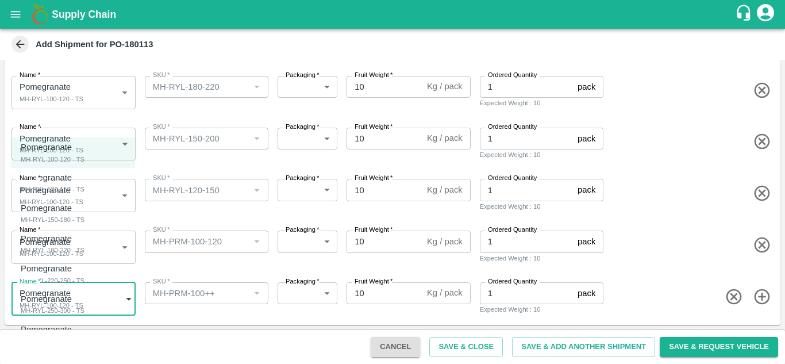
click at [55, 309] on body "Supply Chain Add Shipment for PO-180113 Type DC DC MO's Customer Customer (Mate…" at bounding box center [392, 182] width 785 height 364
click at [65, 342] on div "MH-Loose A - TS" at bounding box center [49, 341] width 57 height 10
type input "2105603"
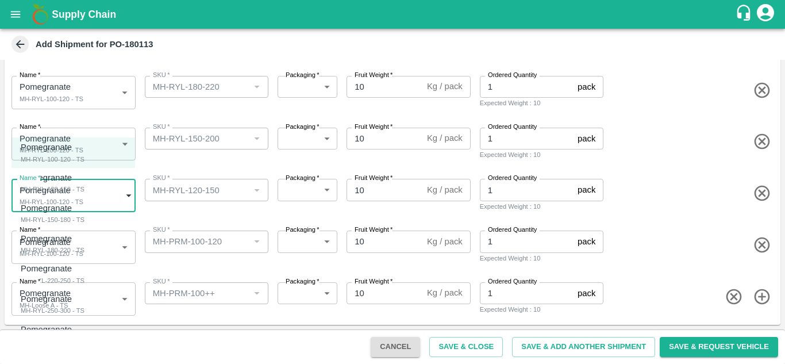
click at [55, 207] on body "Supply Chain Add Shipment for PO-180113 Type DC DC MO's Customer Customer (Mate…" at bounding box center [392, 182] width 785 height 364
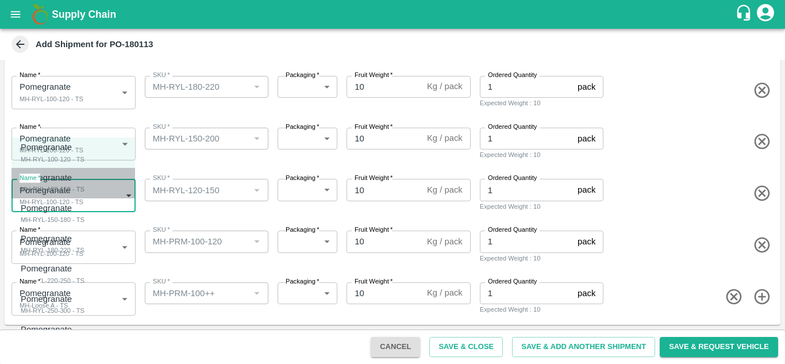
click at [59, 194] on div "MH-RYL-120-150 - TS" at bounding box center [53, 189] width 64 height 10
type input "2105598"
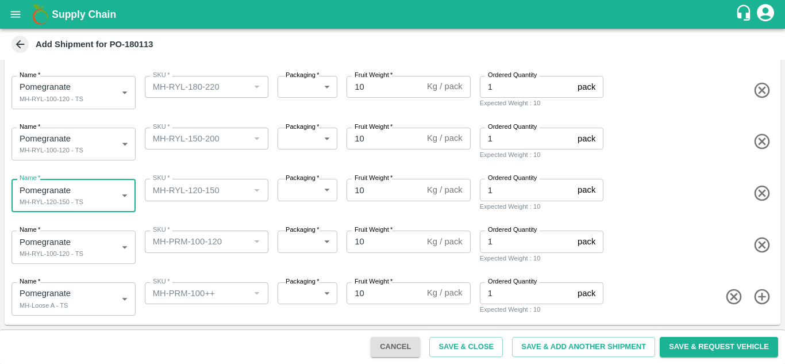
click at [45, 143] on body "Supply Chain Add Shipment for PO-180113 Type DC DC MO's Customer Customer (Mate…" at bounding box center [392, 182] width 785 height 364
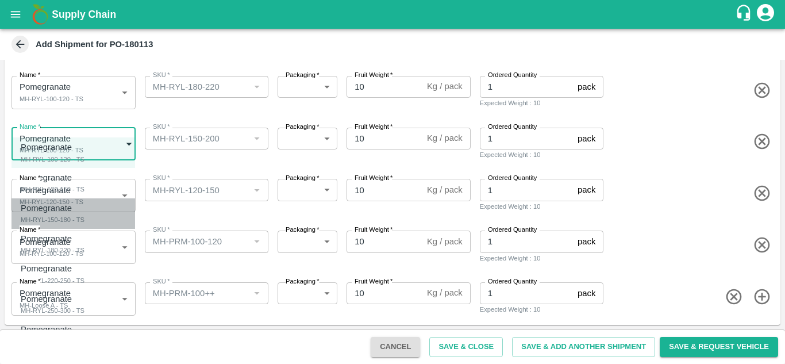
click at [65, 210] on p "Pomegranate" at bounding box center [50, 208] width 58 height 13
type input "2105599"
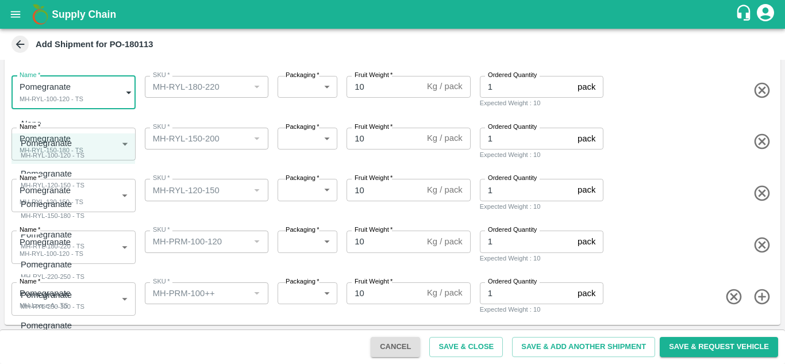
click at [87, 90] on body "Supply Chain Add Shipment for PO-180113 Type DC DC MO's Customer Customer (Mate…" at bounding box center [392, 182] width 785 height 364
click at [67, 229] on p "Pomegranate" at bounding box center [50, 234] width 58 height 13
type input "2105600"
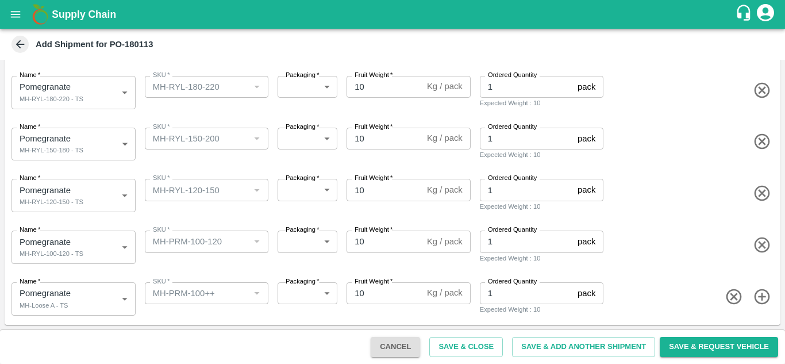
click at [168, 157] on div "SKU   * SKU   *" at bounding box center [204, 142] width 129 height 38
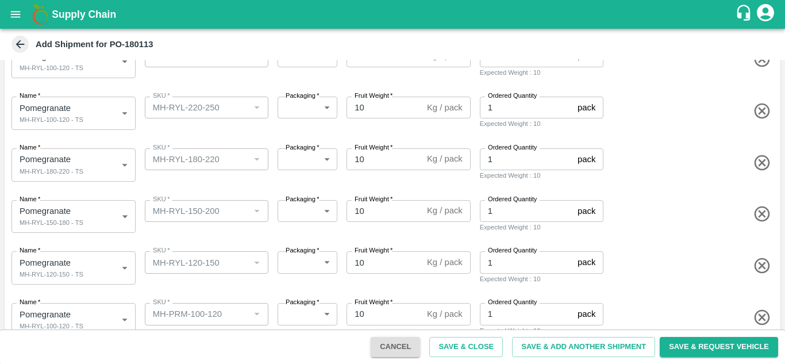
scroll to position [149, 0]
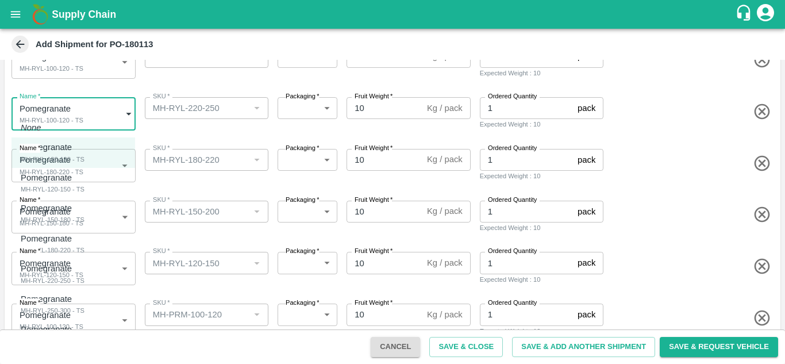
click at [30, 115] on body "Supply Chain Add Shipment for PO-180113 Type DC DC MO's Customer Customer (Mate…" at bounding box center [392, 182] width 785 height 364
click at [65, 277] on div "MH-RYL-220-250 - TS" at bounding box center [53, 280] width 64 height 10
type input "2105601"
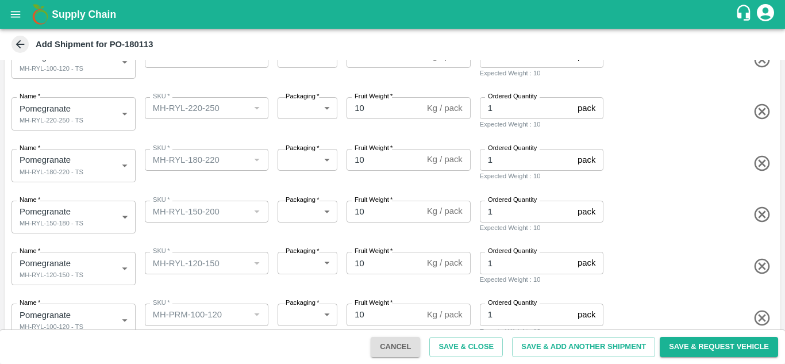
click at [178, 186] on div "Name   * Pomegranate MH-RYL-180-220 - TS 2105600 Name SKU   * SKU   * Packaging…" at bounding box center [390, 163] width 780 height 56
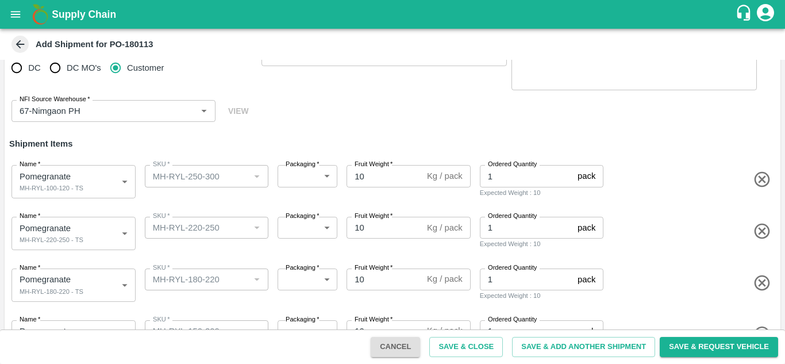
scroll to position [30, 0]
click at [89, 189] on body "Supply Chain Add Shipment for PO-180113 Type DC DC MO's Customer Customer (Mate…" at bounding box center [392, 182] width 785 height 364
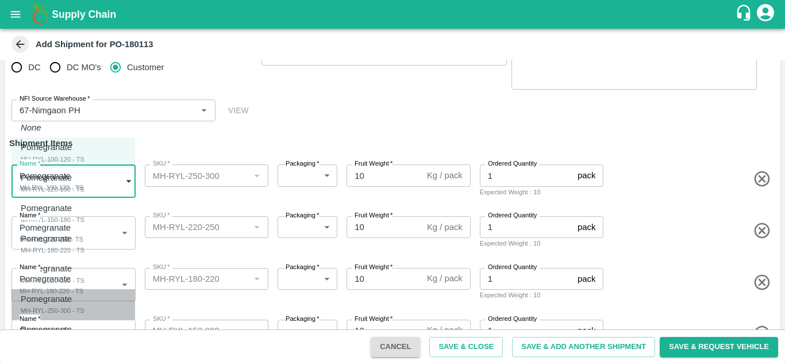
click at [48, 308] on div "MH-RYL-250-300 - TS" at bounding box center [53, 310] width 64 height 10
type input "2105602"
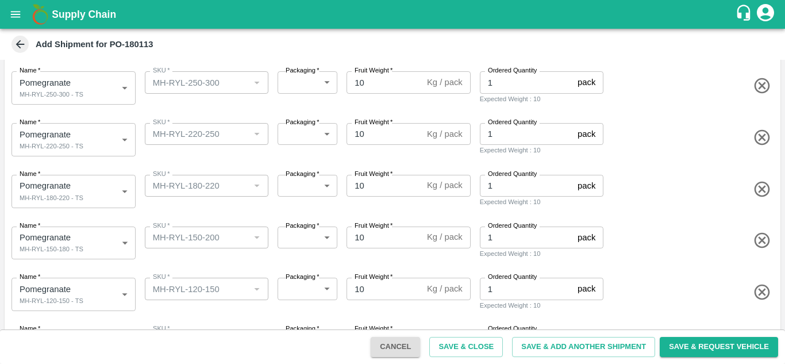
scroll to position [71, 0]
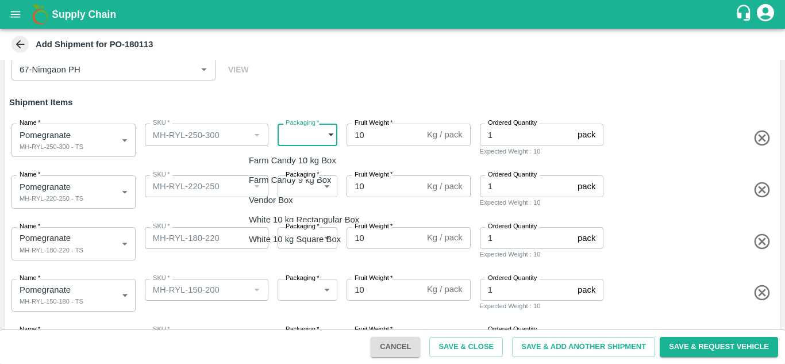
click at [302, 134] on body "Supply Chain Add Shipment for PO-180113 Type DC DC MO's Customer Customer (Mate…" at bounding box center [392, 182] width 785 height 364
click at [293, 197] on div "Vendor Box" at bounding box center [274, 200] width 50 height 13
type input "276"
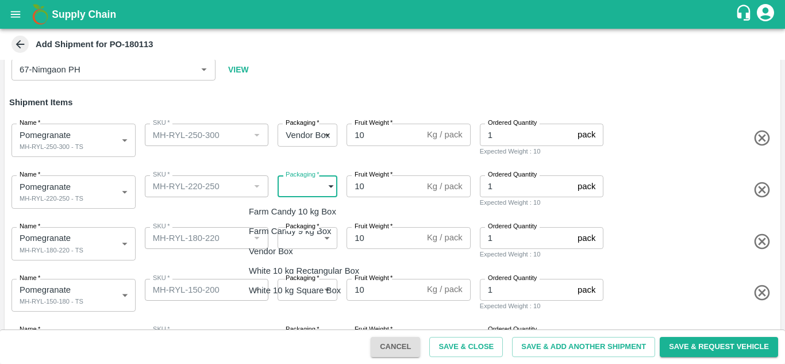
click at [315, 191] on body "Supply Chain Add Shipment for PO-180113 Type DC DC MO's Customer Customer (Mate…" at bounding box center [392, 182] width 785 height 364
click at [278, 253] on p "Vendor Box" at bounding box center [271, 251] width 44 height 13
type input "276"
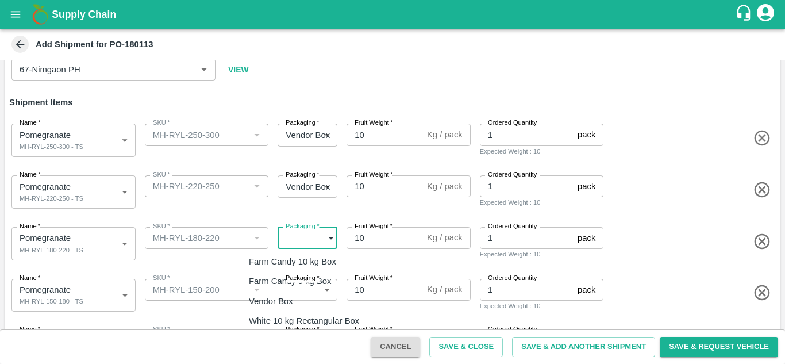
click at [287, 237] on body "Supply Chain Add Shipment for PO-180113 Type DC DC MO's Customer Customer (Mate…" at bounding box center [392, 182] width 785 height 364
click at [279, 298] on p "Vendor Box" at bounding box center [271, 301] width 44 height 13
type input "276"
click at [304, 287] on body "Supply Chain Add Shipment for PO-180113 Type DC DC MO's Customer Customer (Mate…" at bounding box center [392, 182] width 785 height 364
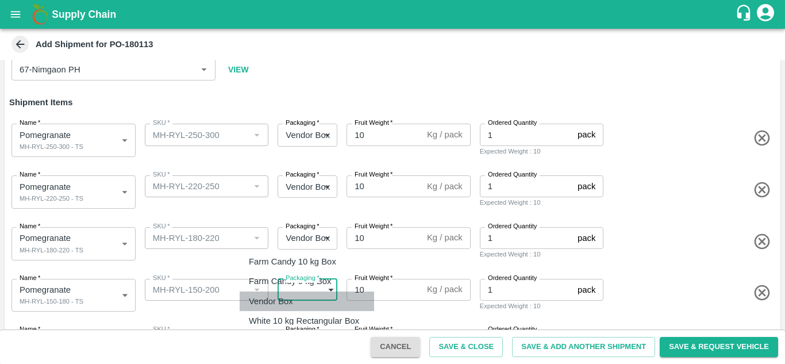
click at [299, 302] on div "Vendor Box" at bounding box center [274, 301] width 50 height 13
type input "276"
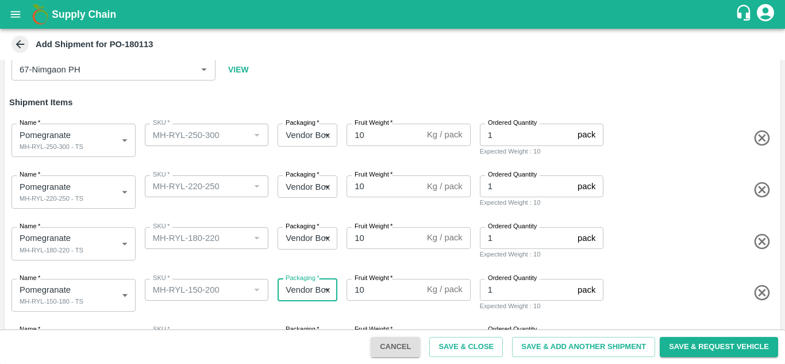
scroll to position [222, 0]
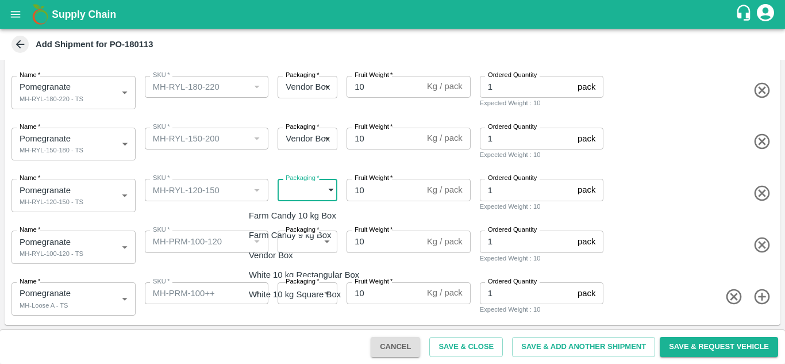
click at [298, 199] on body "Supply Chain Add Shipment for PO-180113 Type DC DC MO's Customer Customer (Mate…" at bounding box center [392, 182] width 785 height 364
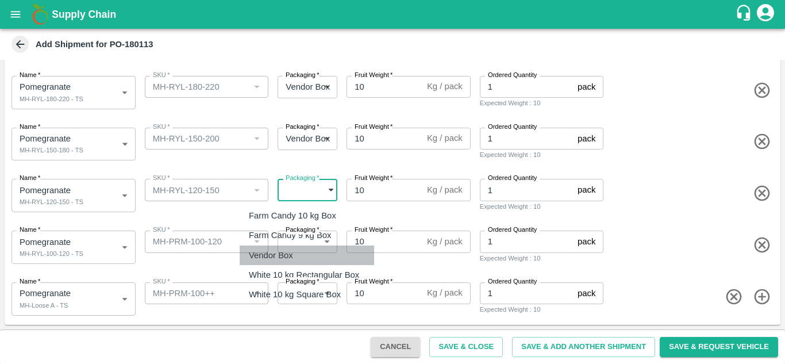
click at [293, 255] on div "Vendor Box" at bounding box center [274, 255] width 50 height 13
type input "276"
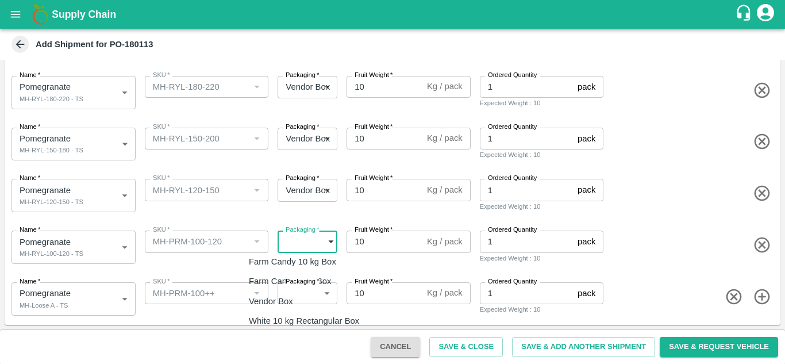
click at [298, 240] on body "Supply Chain Add Shipment for PO-180113 Type DC DC MO's Customer Customer (Mate…" at bounding box center [392, 182] width 785 height 364
click at [270, 307] on li "Vendor Box" at bounding box center [307, 301] width 134 height 20
type input "276"
click at [309, 292] on body "Supply Chain Add Shipment for PO-180113 Type DC DC MO's Customer Customer (Mate…" at bounding box center [392, 182] width 785 height 364
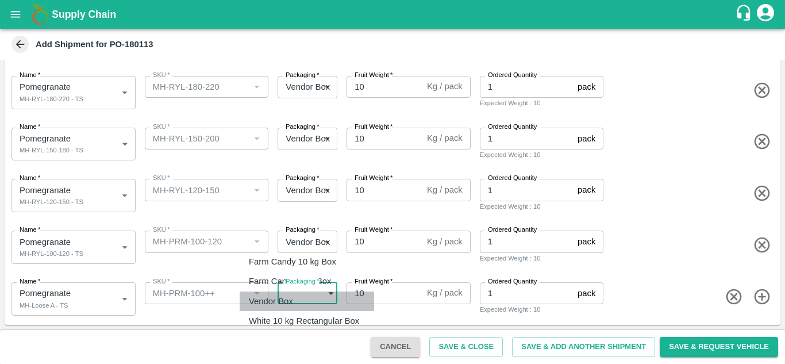
click at [259, 299] on p "Vendor Box" at bounding box center [271, 301] width 44 height 13
type input "276"
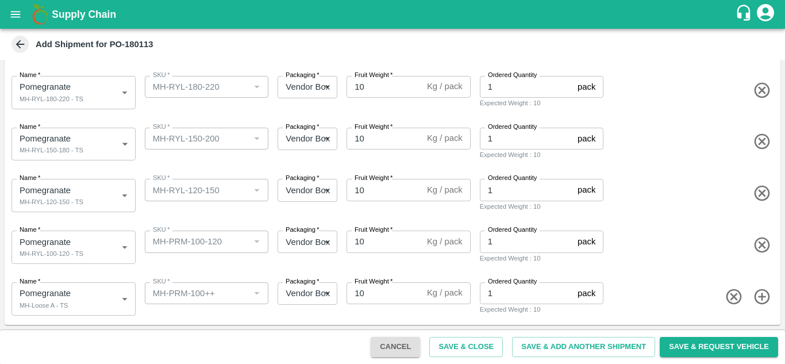
click at [646, 237] on span at bounding box center [691, 245] width 170 height 19
click at [467, 345] on button "Save & Close" at bounding box center [466, 347] width 74 height 20
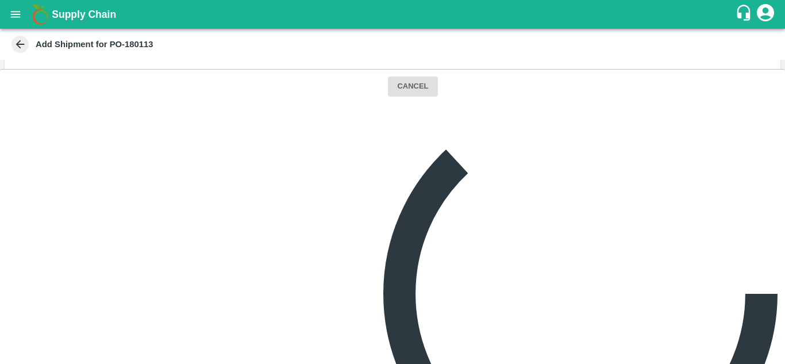
scroll to position [0, 0]
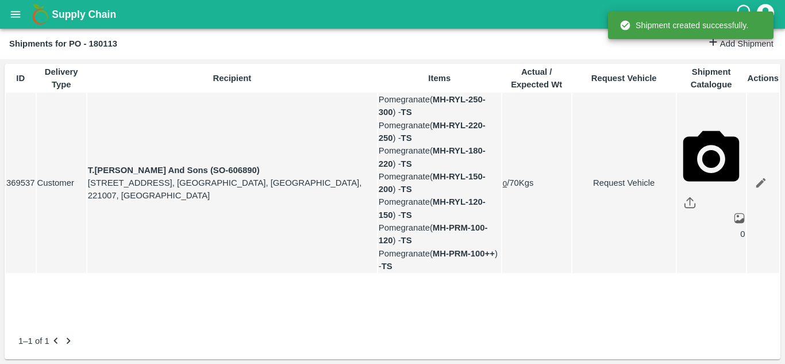
click at [615, 186] on link "Request Vehicle" at bounding box center [624, 182] width 102 height 13
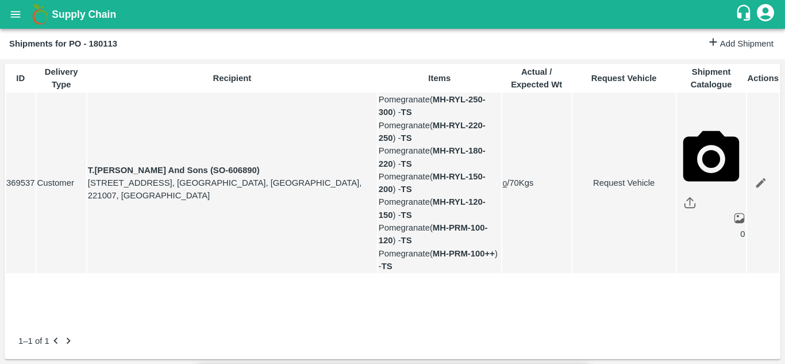
type input "11/10/2025 05:14 AM"
type input "09/10/2025 12:00 AM"
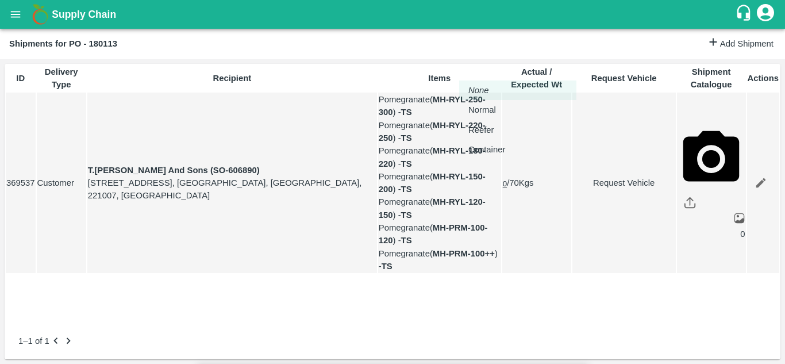
click at [492, 68] on body "Supply Chain Shipments for PO - 180113 Add Shipment ID Delivery Type Recipient …" at bounding box center [392, 182] width 785 height 364
click at [474, 115] on p "Normal" at bounding box center [482, 109] width 28 height 13
type input "1"
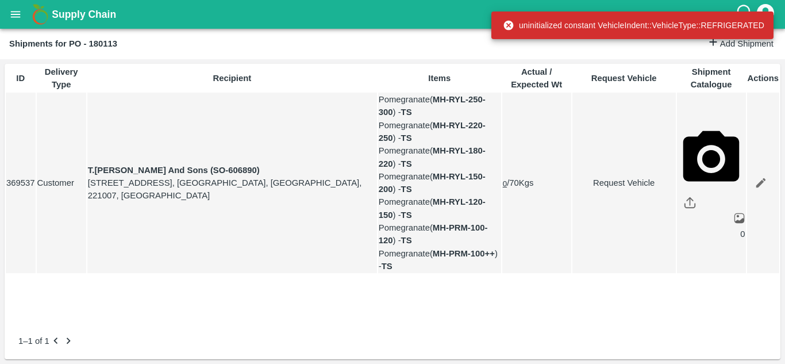
click at [617, 184] on td "Request Vehicle" at bounding box center [623, 183] width 103 height 180
click at [614, 186] on link "Request Vehicle" at bounding box center [624, 182] width 102 height 13
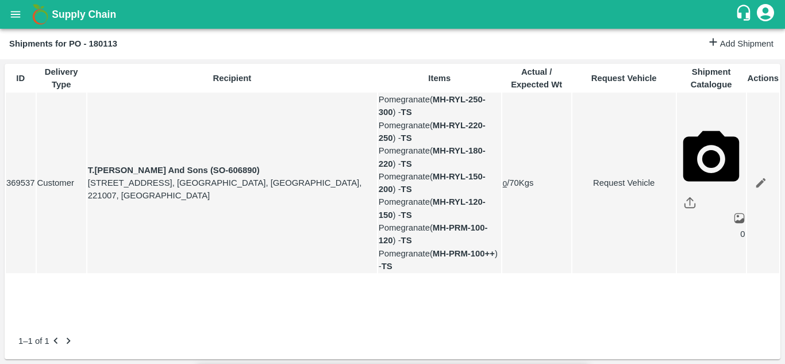
type input "1"
type input "09/10/2025 12:00 AM"
type input "11/10/2025 05:14 AM"
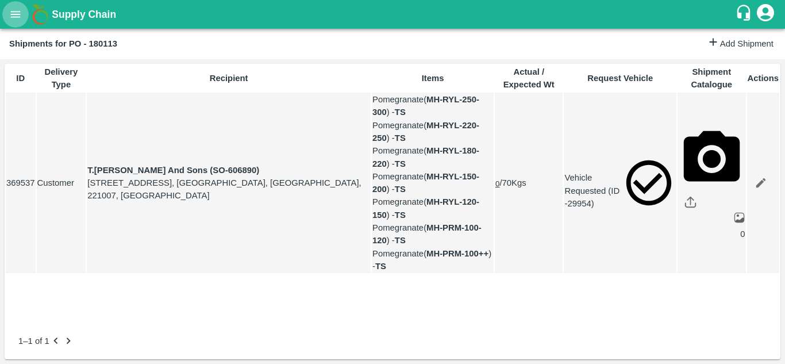
click at [18, 9] on icon "open drawer" at bounding box center [15, 14] width 13 height 13
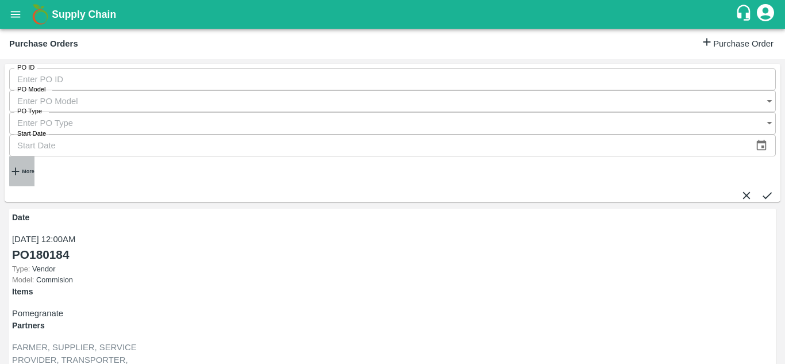
click at [34, 168] on strong "More" at bounding box center [28, 171] width 12 height 6
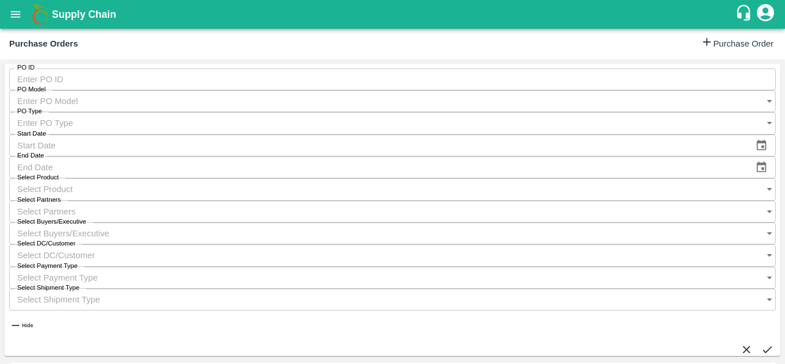
click at [529, 222] on input "Select Buyers/Executive" at bounding box center [381, 233] width 744 height 22
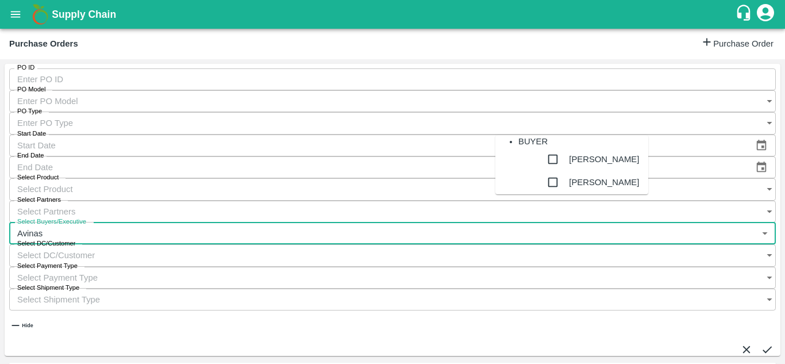
type input "Avinash"
click at [541, 194] on input "checkbox" at bounding box center [552, 182] width 23 height 23
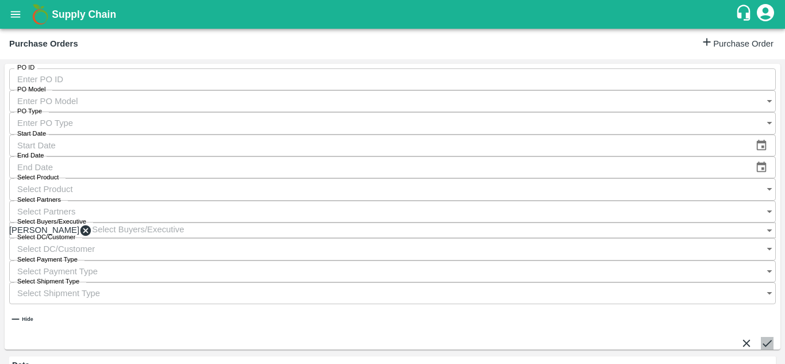
click at [761, 337] on icon "submit" at bounding box center [767, 343] width 13 height 13
click at [766, 337] on button "submit" at bounding box center [767, 343] width 13 height 13
click at [767, 337] on button "submit" at bounding box center [767, 343] width 13 height 13
click at [761, 337] on icon "submit" at bounding box center [767, 343] width 13 height 13
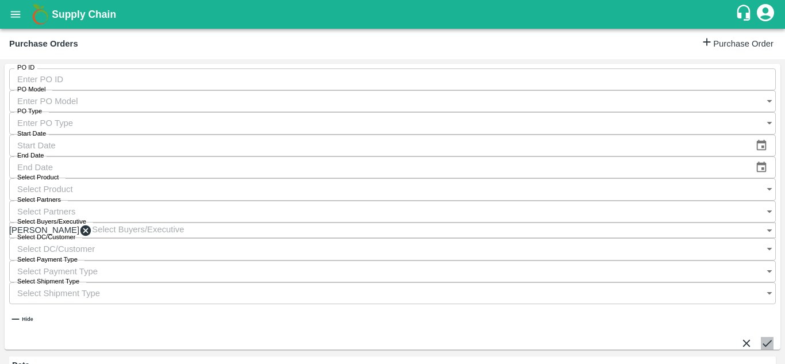
click at [761, 337] on icon "submit" at bounding box center [767, 343] width 13 height 13
click at [765, 337] on button "submit" at bounding box center [767, 343] width 13 height 13
click at [769, 337] on button "submit" at bounding box center [767, 343] width 13 height 13
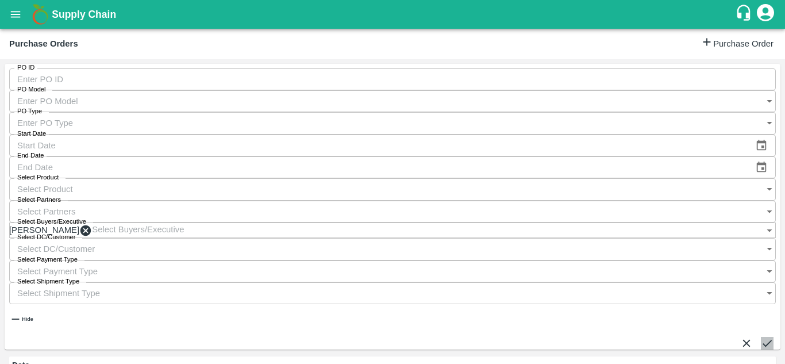
click at [765, 337] on button "submit" at bounding box center [767, 343] width 13 height 13
click at [765, 74] on div "PO ID PO ID PO Model PO Model   * PO Type PO Type   * Start Date Start Date End…" at bounding box center [393, 207] width 776 height 286
click at [767, 337] on button "submit" at bounding box center [767, 343] width 13 height 13
click at [761, 337] on icon "submit" at bounding box center [767, 343] width 13 height 13
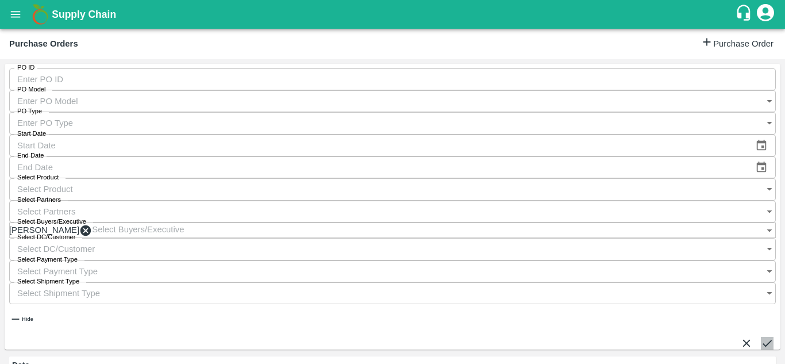
click at [761, 337] on button "submit" at bounding box center [767, 343] width 13 height 13
click at [761, 337] on icon "submit" at bounding box center [767, 343] width 13 height 13
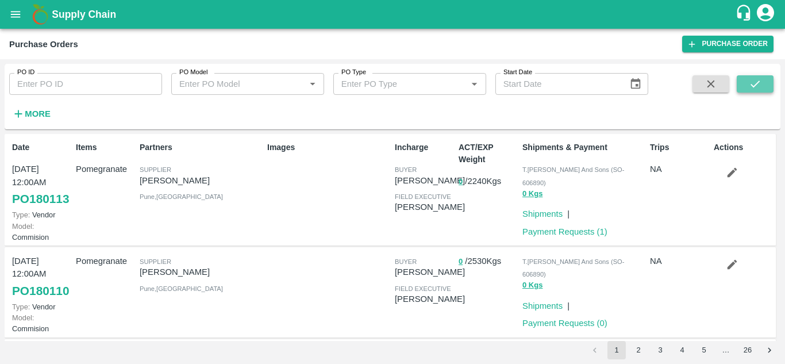
click at [752, 86] on icon "submit" at bounding box center [754, 83] width 9 height 7
click at [768, 89] on button "submit" at bounding box center [755, 83] width 37 height 17
click at [763, 79] on button "submit" at bounding box center [755, 83] width 37 height 17
click at [769, 83] on button "submit" at bounding box center [755, 83] width 37 height 17
click at [683, 182] on link "Load Shipment" at bounding box center [678, 180] width 57 height 9
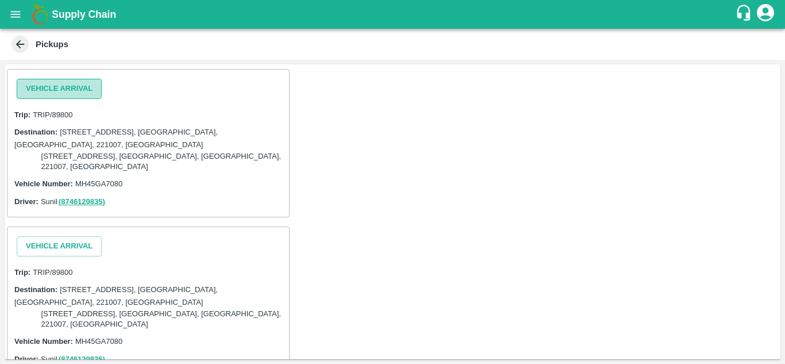
click at [53, 93] on button "Vehicle Arrival" at bounding box center [59, 89] width 85 height 20
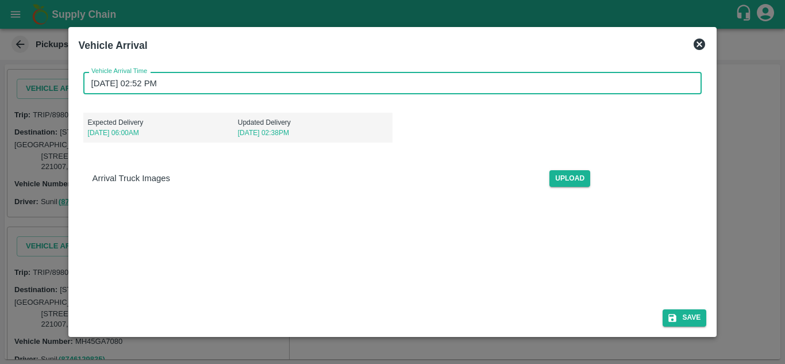
click at [94, 78] on input "[DATE] 02:52 PM" at bounding box center [388, 83] width 611 height 22
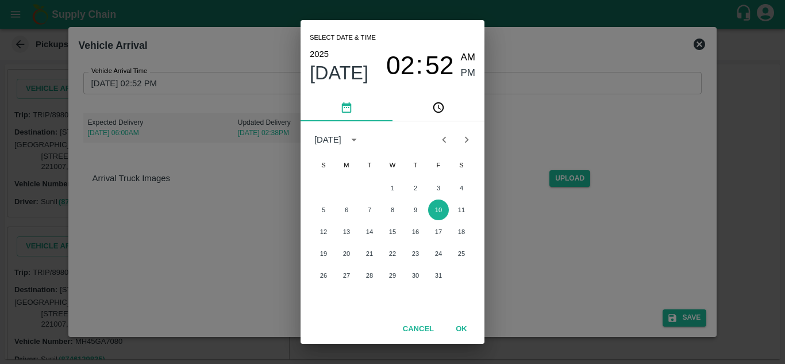
click at [406, 201] on div "5 6 7 8 9 10 11" at bounding box center [393, 209] width 184 height 21
click at [410, 206] on button "9" at bounding box center [415, 209] width 21 height 21
type input "[DATE] 02:52 PM"
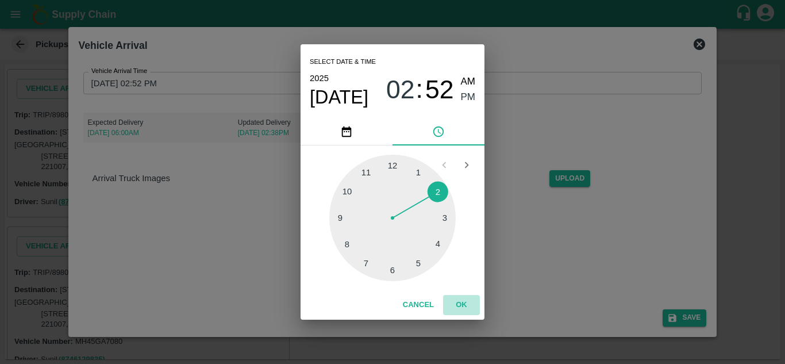
click at [463, 304] on button "OK" at bounding box center [461, 305] width 37 height 20
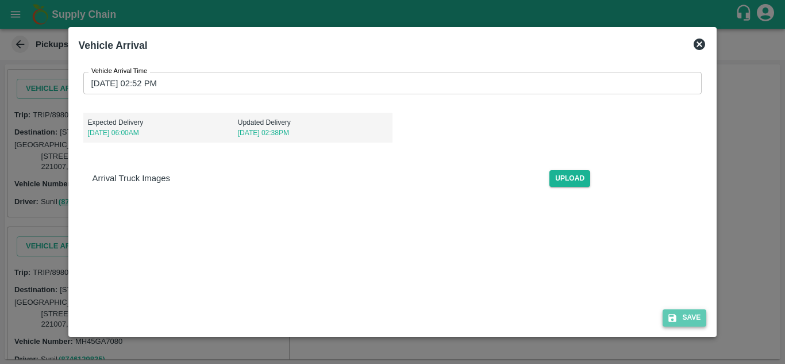
click at [682, 313] on button "Save" at bounding box center [685, 317] width 44 height 17
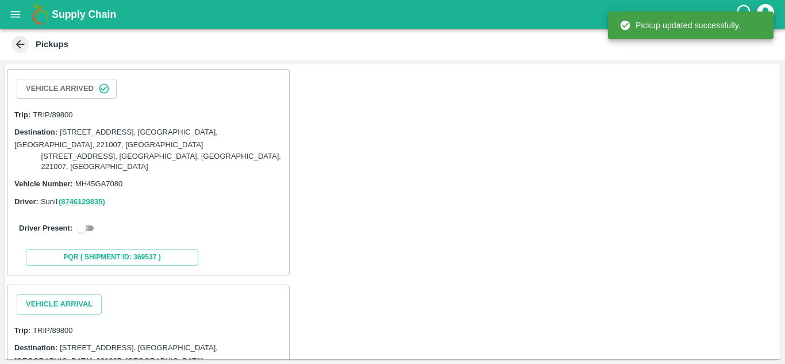
click at [83, 231] on input "checkbox" at bounding box center [81, 228] width 41 height 14
checkbox input "true"
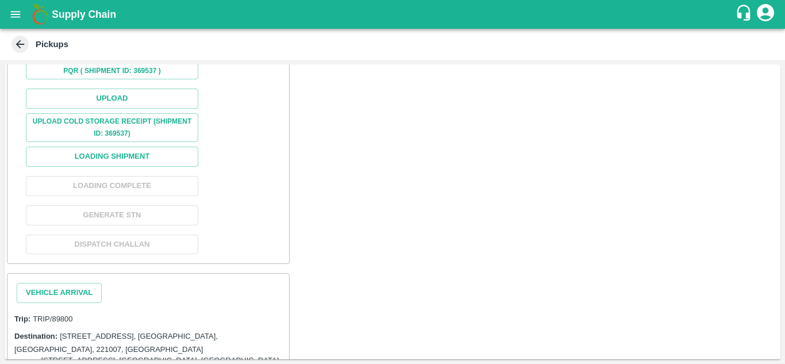
scroll to position [251, 0]
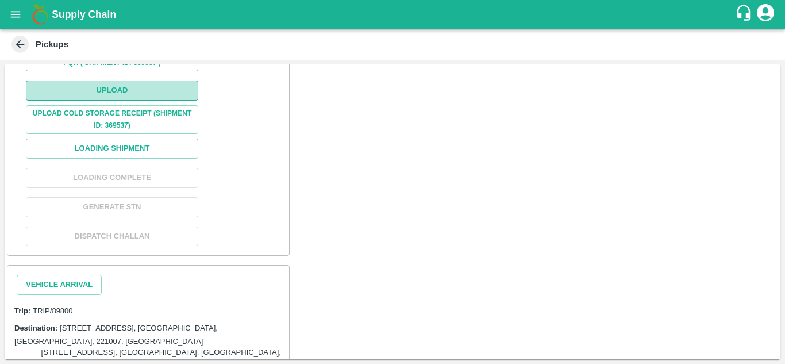
click at [112, 92] on button "Upload" at bounding box center [112, 90] width 172 height 20
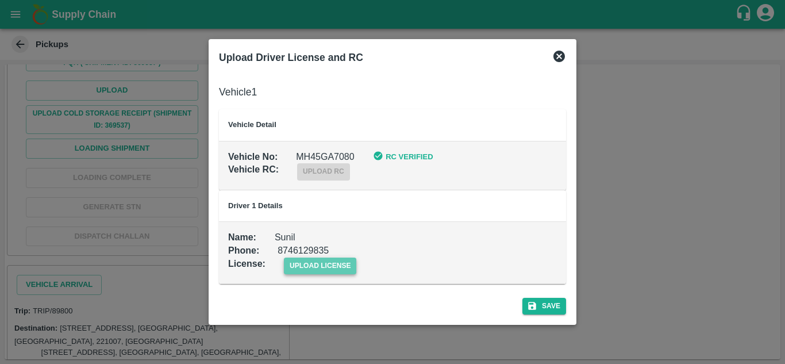
click at [328, 264] on span "upload license" at bounding box center [320, 265] width 73 height 17
click at [0, 0] on input "upload license" at bounding box center [0, 0] width 0 height 0
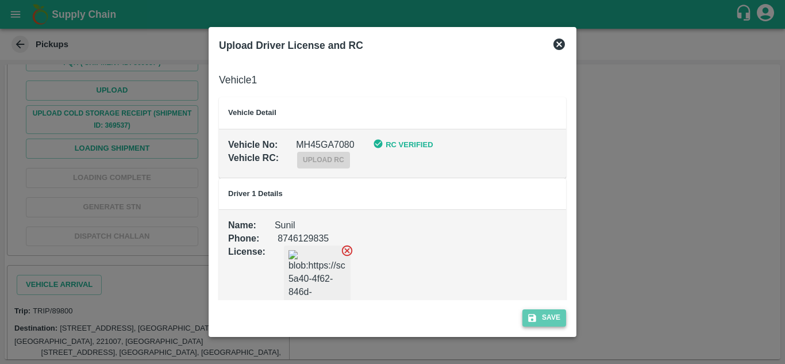
click at [558, 315] on button "Save" at bounding box center [544, 317] width 44 height 17
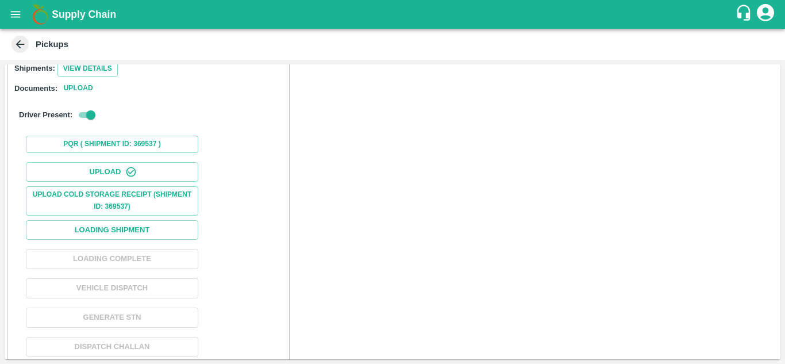
scroll to position [198, 0]
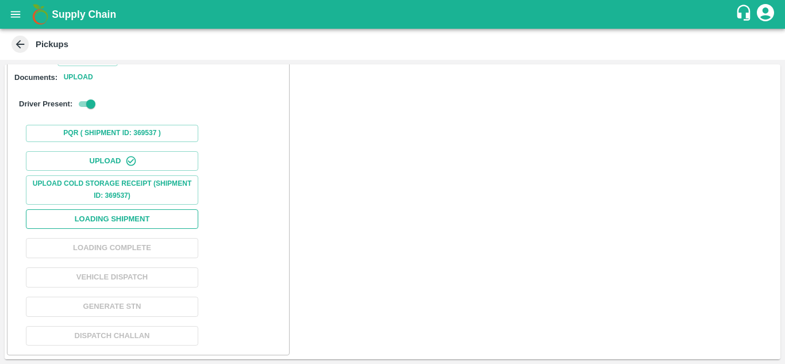
click at [110, 212] on button "Loading Shipment" at bounding box center [112, 219] width 172 height 20
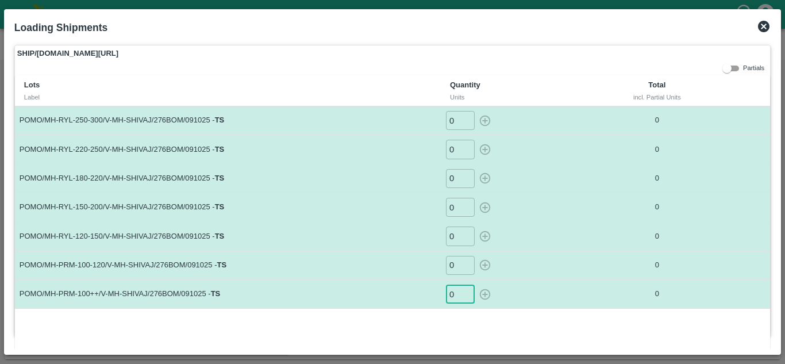
click at [463, 286] on input "0" at bounding box center [460, 293] width 29 height 19
type input "6"
click at [453, 260] on input "0" at bounding box center [460, 265] width 29 height 19
type input "11"
click at [456, 234] on input "0" at bounding box center [460, 235] width 29 height 19
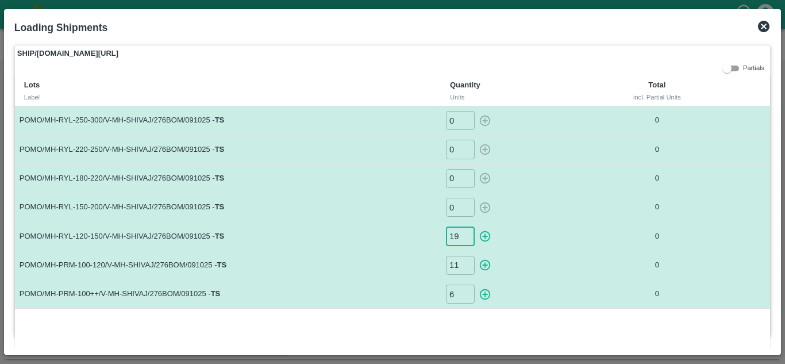
scroll to position [0, 0]
type input "19"
click at [460, 211] on input "0" at bounding box center [460, 207] width 29 height 19
type input "28"
click at [456, 180] on input "0" at bounding box center [460, 178] width 29 height 19
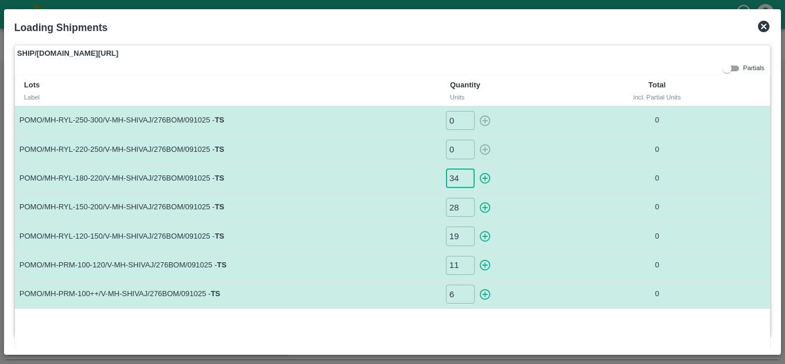
type input "34"
click at [457, 149] on input "0" at bounding box center [460, 149] width 29 height 19
type input "28"
click at [456, 127] on input "0" at bounding box center [460, 120] width 29 height 19
type input "15"
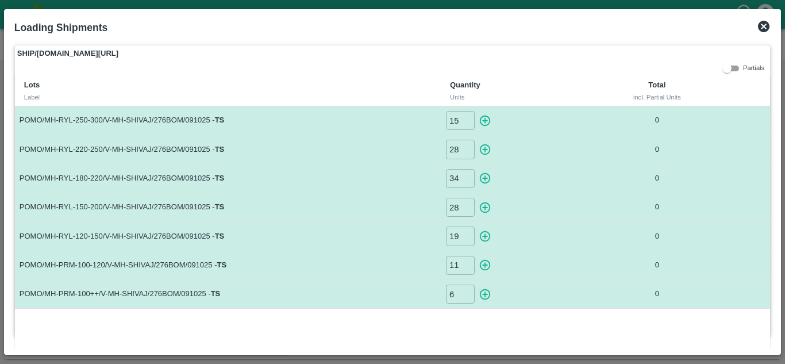
click at [282, 294] on td "POMO/MH-PRM-100++/V-MH-SHIVAJ/276BOM/091025 - TS" at bounding box center [228, 294] width 426 height 29
click at [482, 294] on icon "button" at bounding box center [485, 293] width 11 height 11
type input "0"
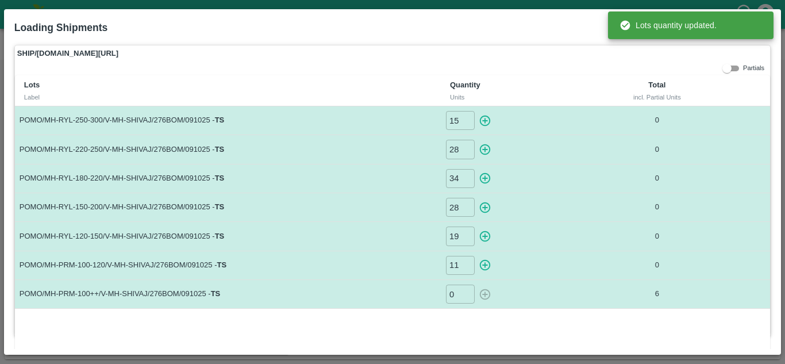
click at [484, 269] on icon "button" at bounding box center [485, 265] width 13 height 13
type input "0"
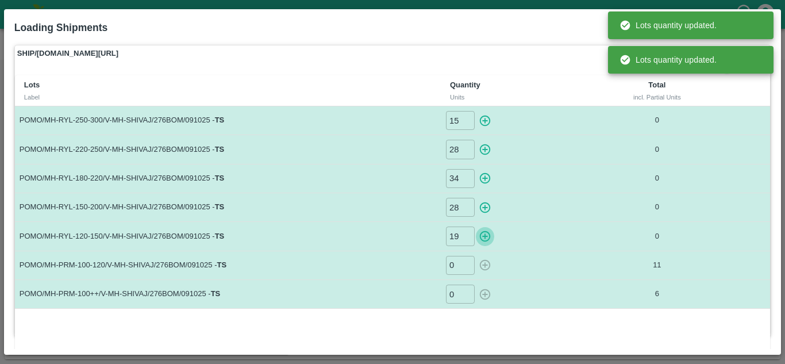
click at [486, 234] on icon "button" at bounding box center [485, 236] width 13 height 13
type input "0"
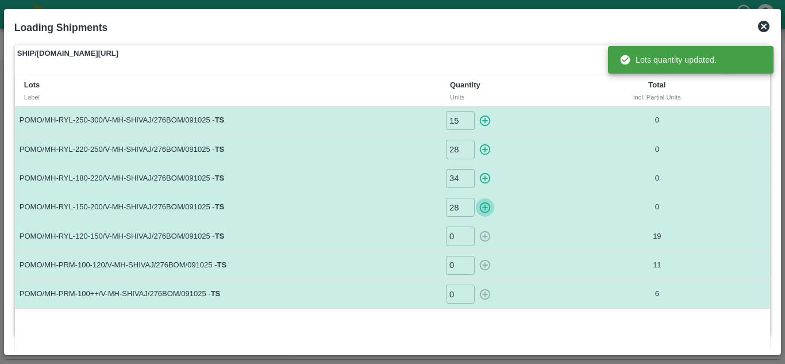
click at [485, 206] on icon "button" at bounding box center [485, 207] width 13 height 13
type input "0"
click at [484, 183] on icon "button" at bounding box center [485, 178] width 11 height 11
type input "0"
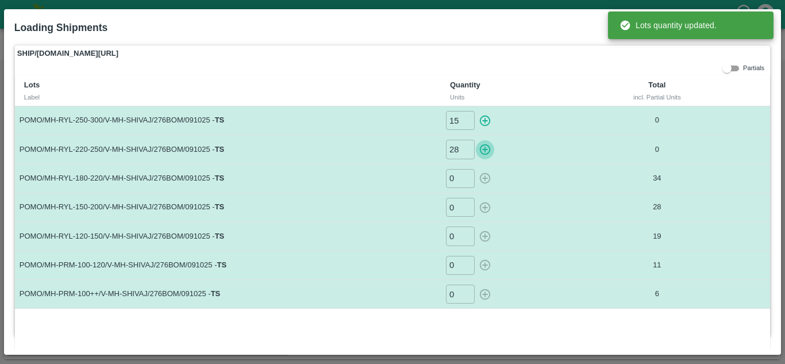
click at [486, 151] on icon "button" at bounding box center [485, 149] width 13 height 13
type input "0"
click at [485, 118] on icon "button" at bounding box center [485, 120] width 13 height 13
type input "0"
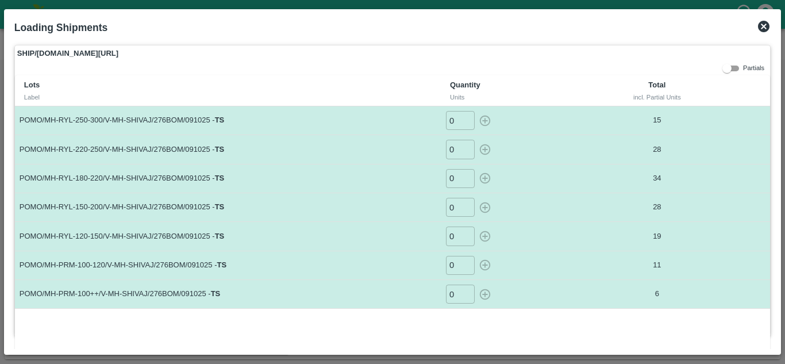
click at [760, 26] on icon at bounding box center [763, 26] width 11 height 11
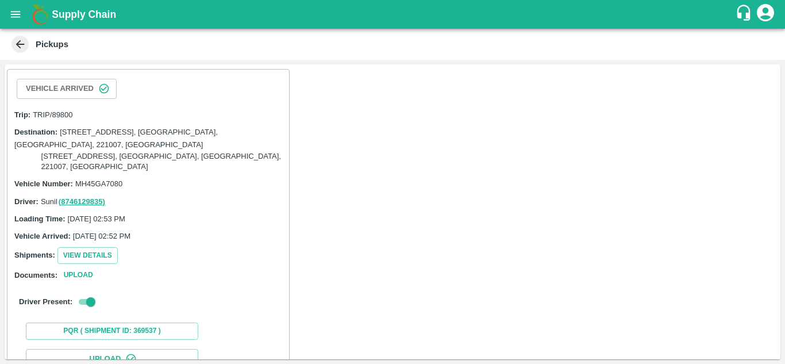
scroll to position [356, 0]
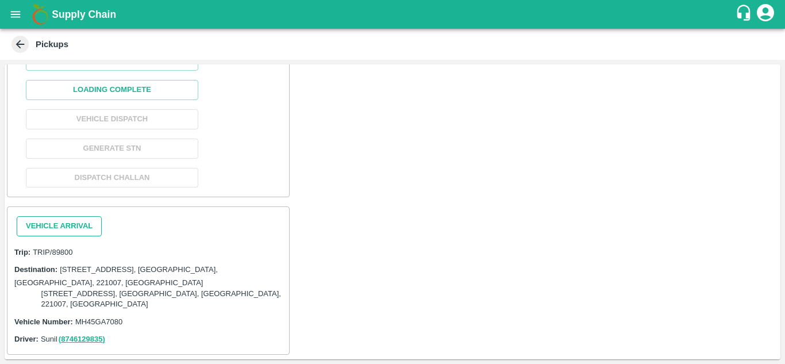
click at [84, 221] on button "Vehicle Arrival" at bounding box center [59, 226] width 85 height 20
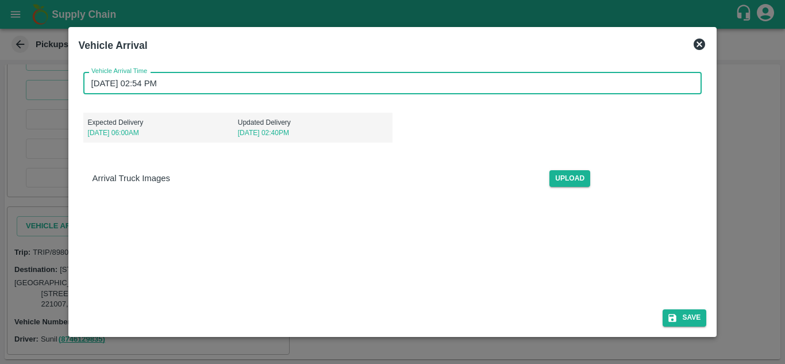
click at [95, 84] on input "10/10/2025 02:54 PM" at bounding box center [388, 83] width 611 height 22
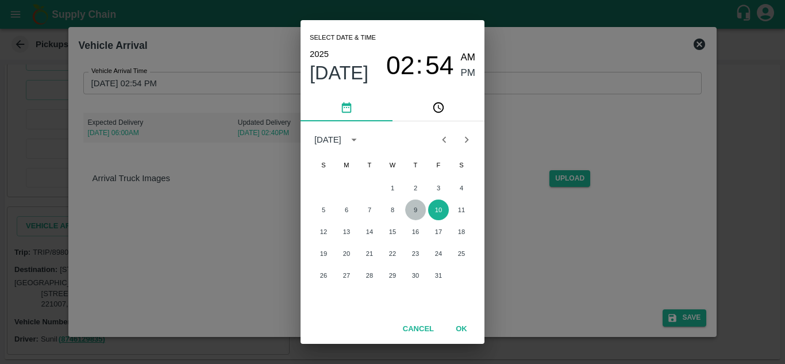
click at [409, 212] on button "9" at bounding box center [415, 209] width 21 height 21
type input "09/10/2025 02:54 PM"
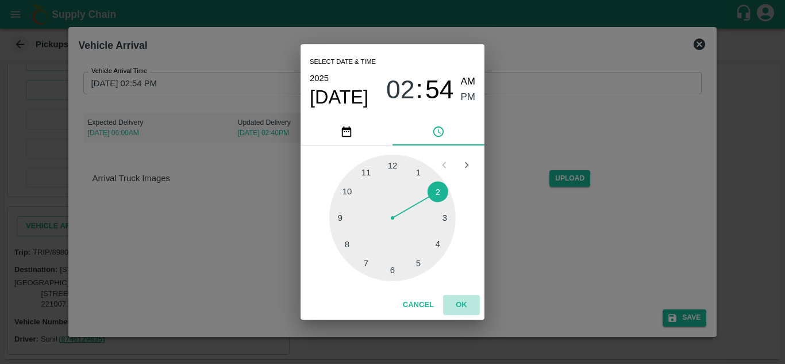
click at [460, 307] on button "OK" at bounding box center [461, 305] width 37 height 20
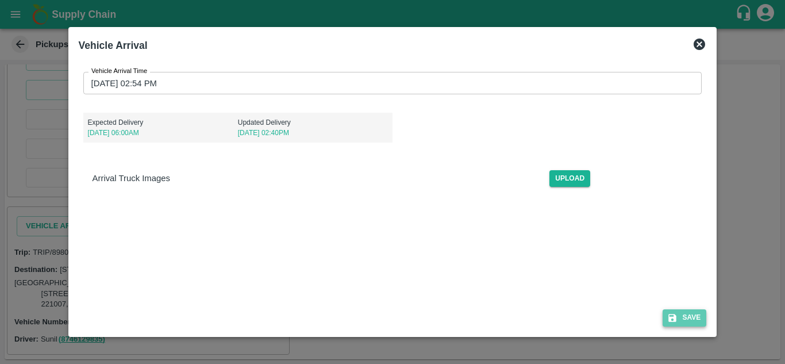
click at [688, 313] on button "Save" at bounding box center [685, 317] width 44 height 17
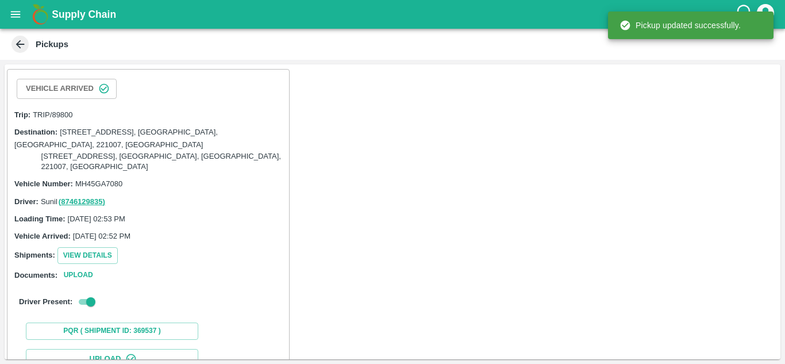
scroll to position [414, 0]
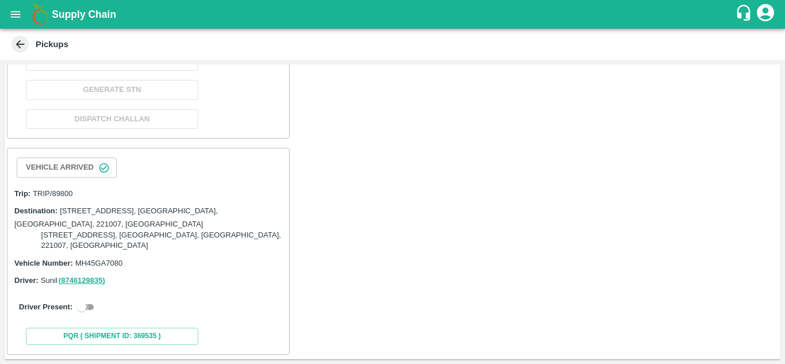
click at [82, 309] on input "checkbox" at bounding box center [81, 307] width 41 height 14
checkbox input "true"
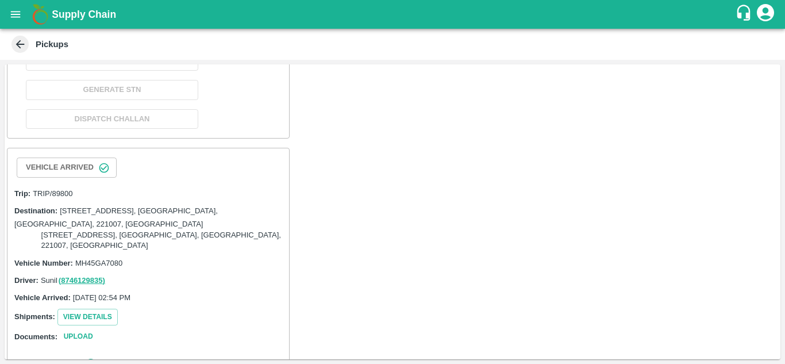
scroll to position [675, 0]
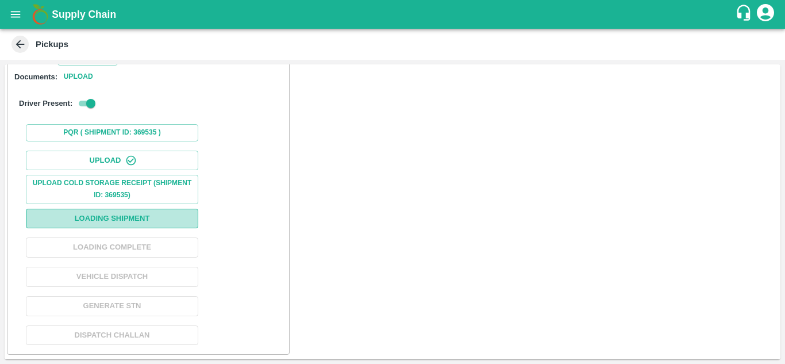
click at [101, 220] on button "Loading Shipment" at bounding box center [112, 219] width 172 height 20
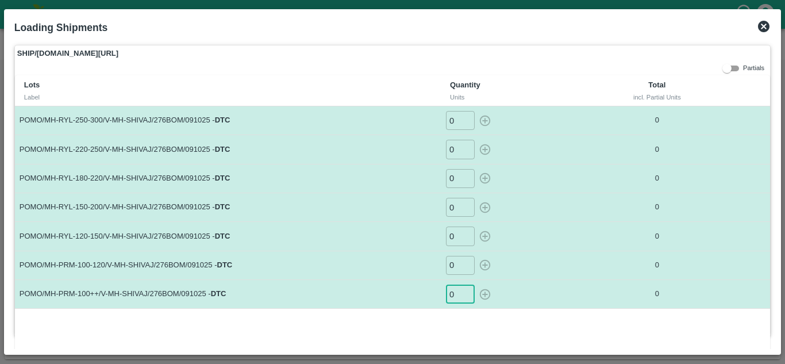
click at [456, 291] on input "0" at bounding box center [460, 293] width 29 height 19
type input "9"
click at [460, 259] on input "0" at bounding box center [460, 265] width 29 height 19
type input "13"
click at [454, 238] on input "0" at bounding box center [460, 235] width 29 height 19
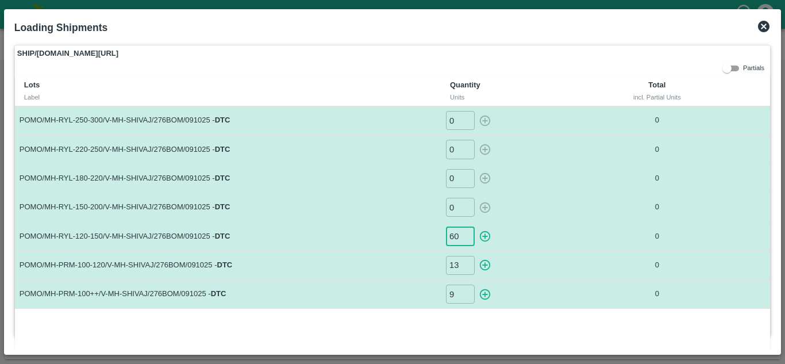
type input "6"
type input "11"
click at [455, 210] on input "0" at bounding box center [460, 207] width 29 height 19
type input "10"
click at [459, 182] on input "0" at bounding box center [460, 178] width 29 height 19
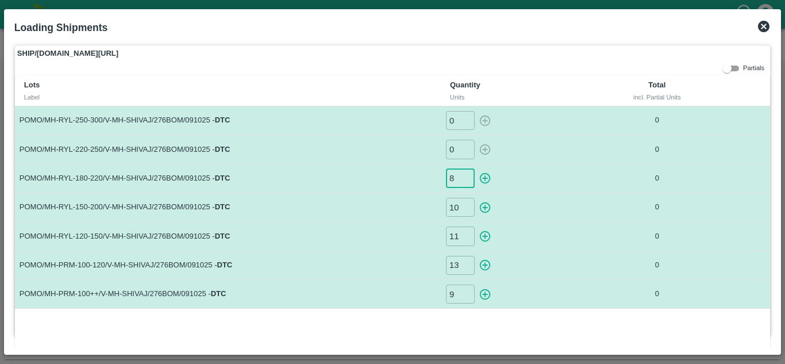
type input "8"
click at [451, 149] on input "0" at bounding box center [460, 149] width 29 height 19
type input "9"
click at [451, 124] on input "0" at bounding box center [460, 120] width 29 height 19
type input "3"
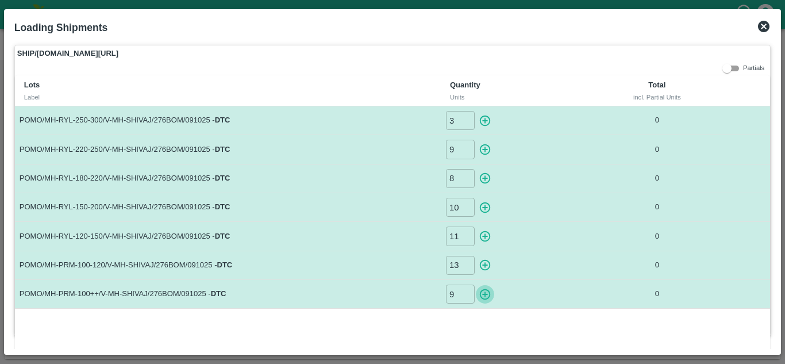
click at [486, 294] on icon "button" at bounding box center [485, 293] width 11 height 11
type input "0"
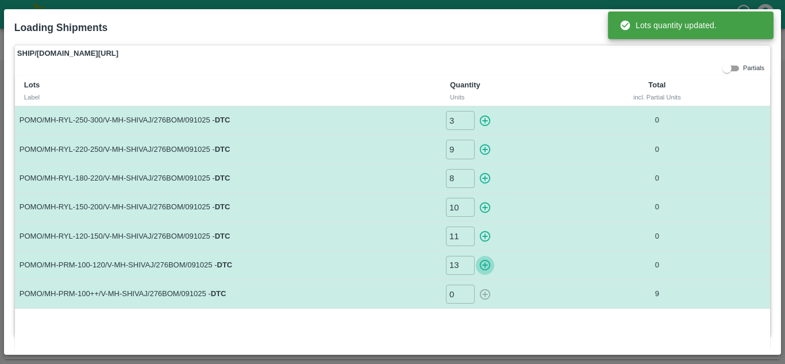
click at [481, 268] on icon "button" at bounding box center [485, 265] width 13 height 13
type input "0"
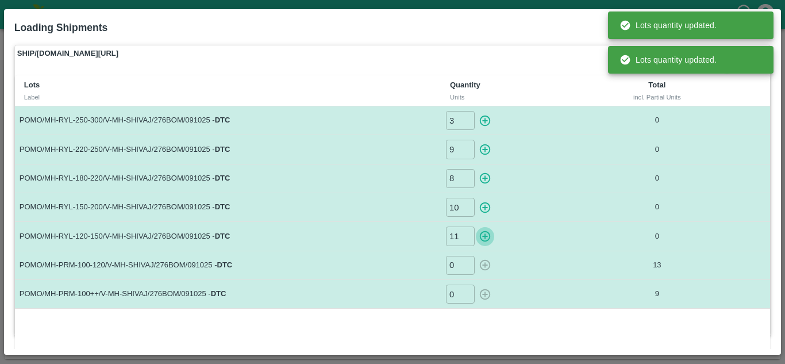
click at [488, 240] on icon "button" at bounding box center [485, 236] width 13 height 13
type input "0"
click at [487, 206] on icon "button" at bounding box center [485, 207] width 13 height 13
type input "0"
click at [482, 182] on icon "button" at bounding box center [485, 178] width 13 height 13
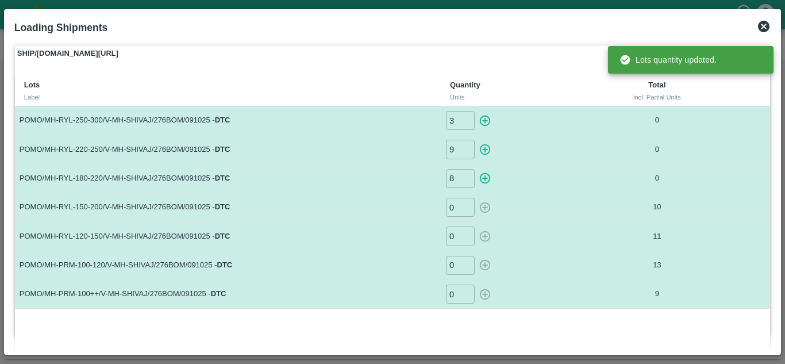
type input "0"
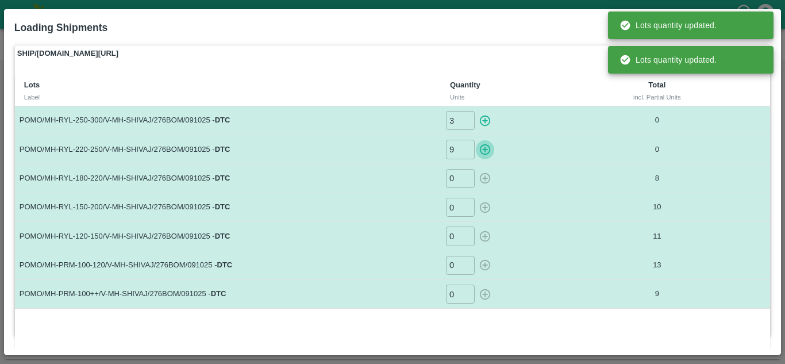
click at [486, 148] on icon "button" at bounding box center [485, 149] width 13 height 13
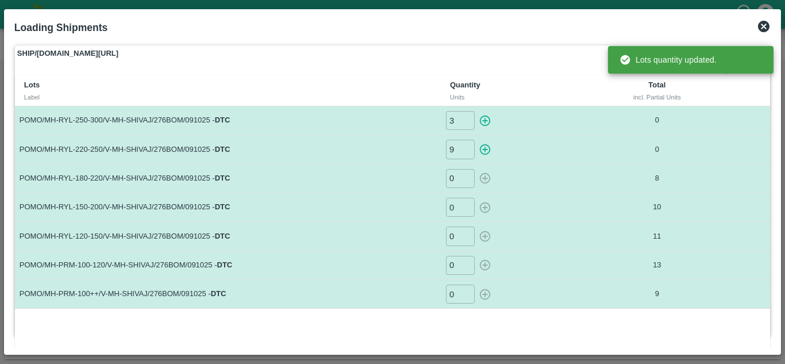
type input "0"
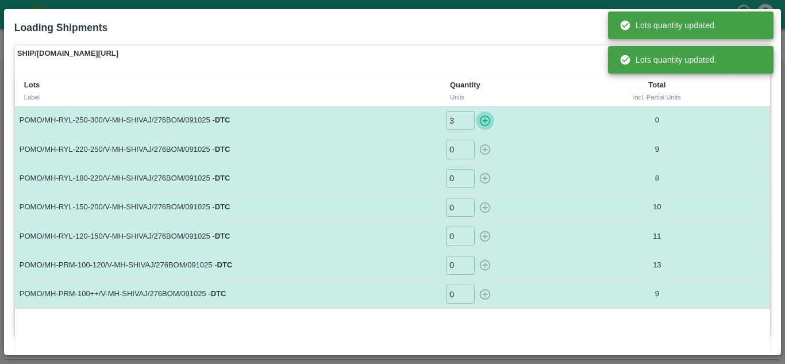
click at [480, 119] on icon "button" at bounding box center [485, 120] width 13 height 13
type input "0"
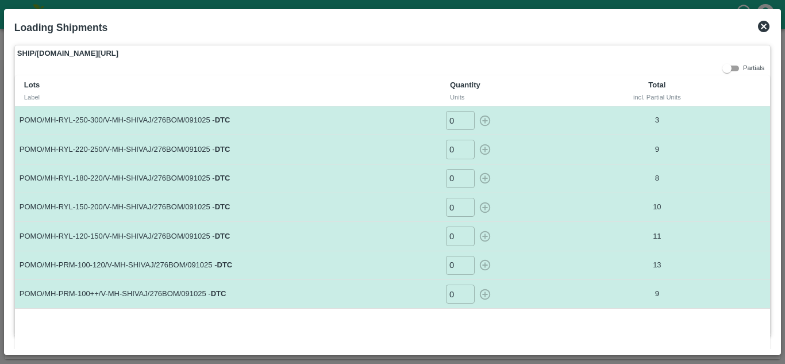
click at [764, 29] on icon at bounding box center [763, 26] width 11 height 11
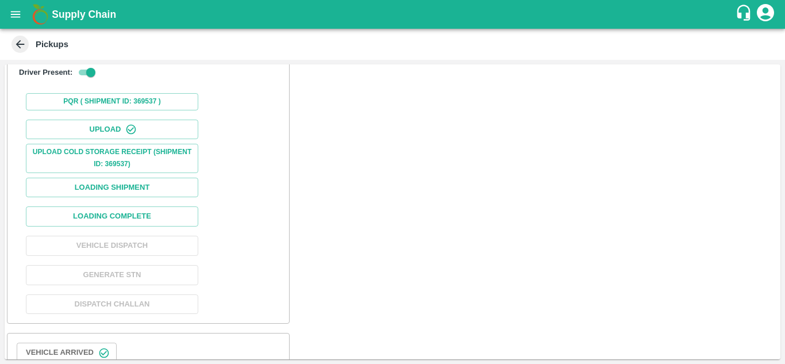
scroll to position [251, 0]
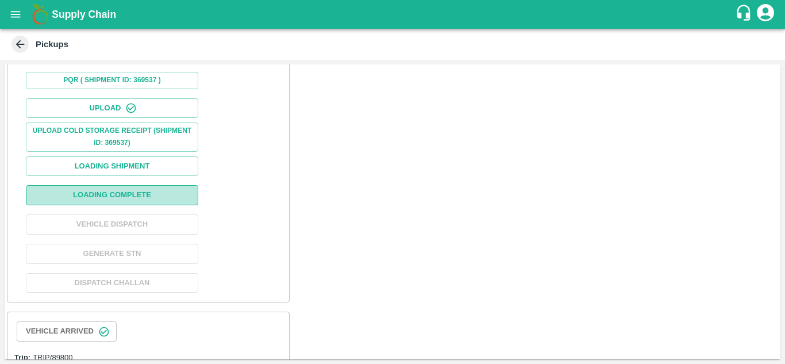
click at [125, 190] on button "Loading Complete" at bounding box center [112, 195] width 172 height 20
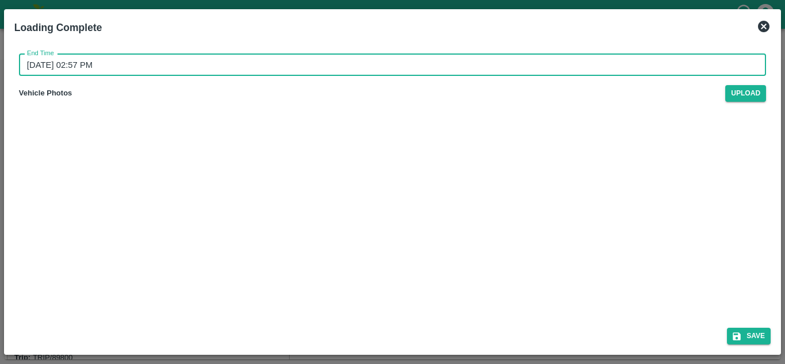
click at [30, 66] on input "10/10/2025 02:57 PM" at bounding box center [388, 65] width 739 height 22
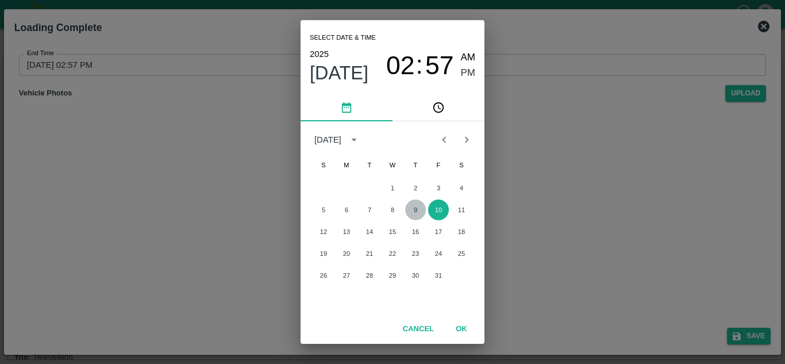
click at [414, 206] on button "9" at bounding box center [415, 209] width 21 height 21
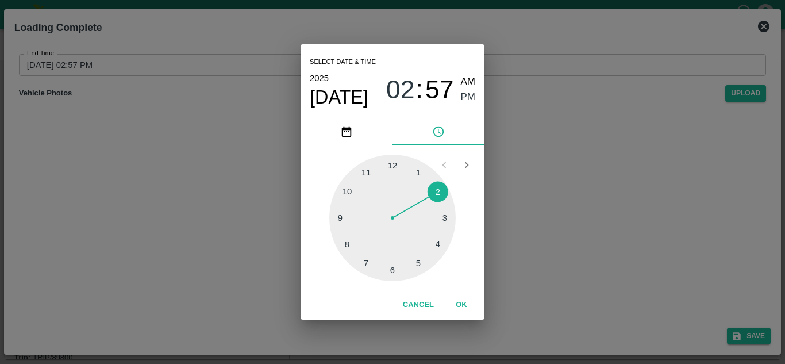
click at [345, 189] on div at bounding box center [392, 218] width 126 height 126
click at [465, 96] on span "PM" at bounding box center [468, 98] width 15 height 16
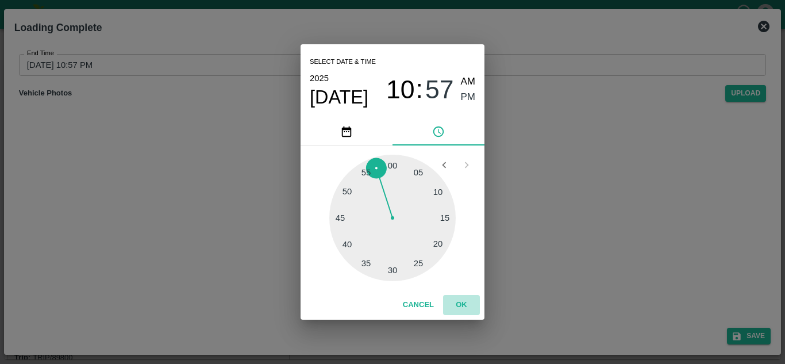
click at [464, 300] on button "OK" at bounding box center [461, 305] width 37 height 20
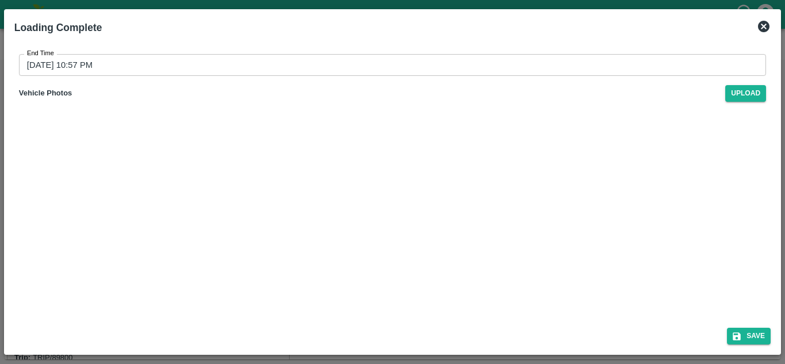
click at [329, 245] on div "End Time 09/10/2025 10:57 PM End Time Vehicle Photos Upload" at bounding box center [392, 179] width 765 height 278
click at [759, 330] on button "Save" at bounding box center [749, 336] width 44 height 17
type input "10/10/2025 02:57 PM"
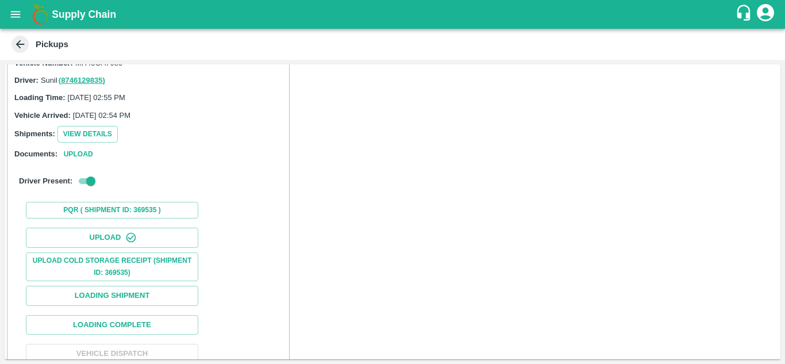
scroll to position [692, 0]
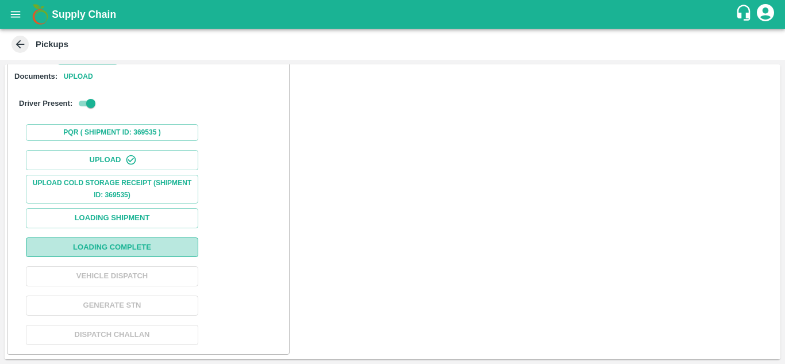
click at [104, 250] on button "Loading Complete" at bounding box center [112, 247] width 172 height 20
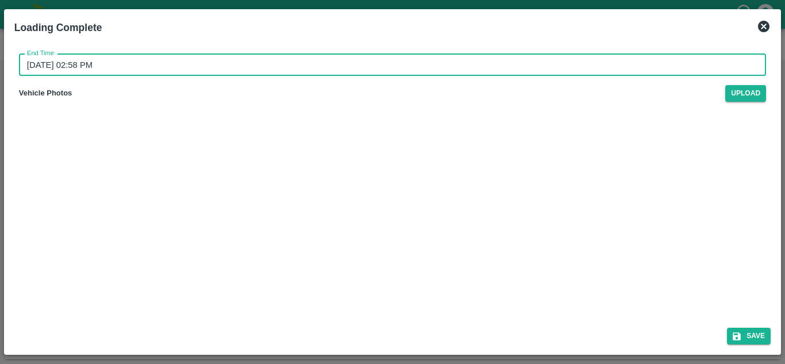
click at [30, 62] on input "10/10/2025 02:58 PM" at bounding box center [388, 65] width 739 height 22
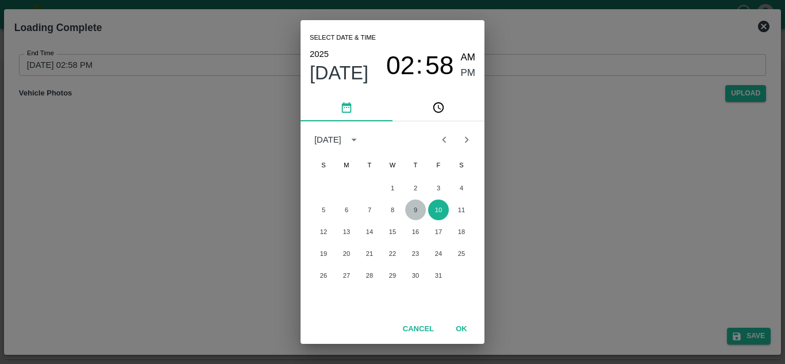
click at [415, 209] on button "9" at bounding box center [415, 209] width 21 height 21
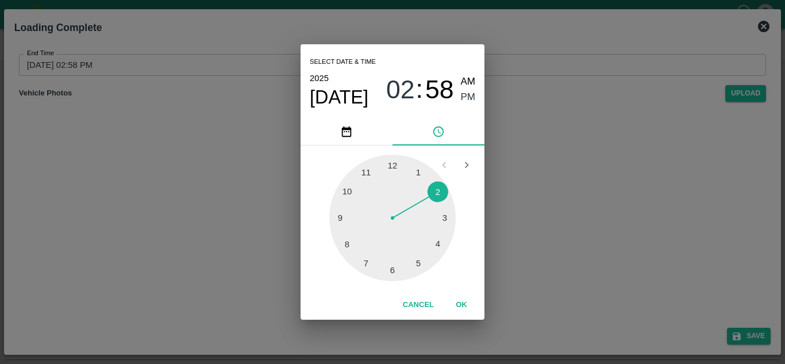
click at [343, 190] on div at bounding box center [392, 218] width 126 height 126
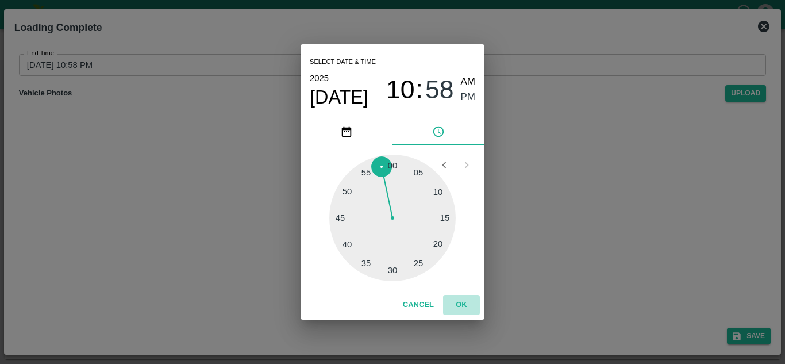
click at [457, 304] on button "OK" at bounding box center [461, 305] width 37 height 20
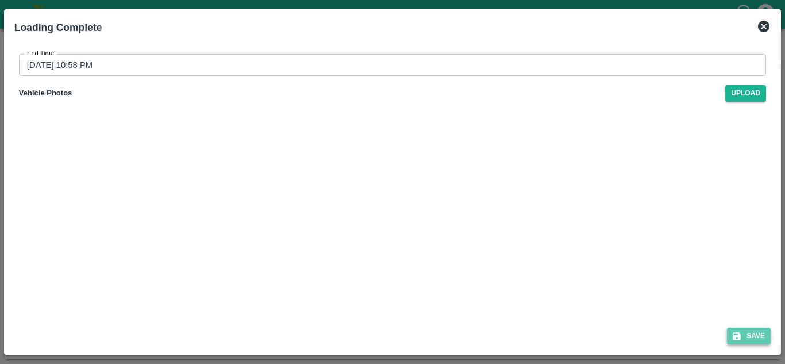
click at [766, 334] on button "Save" at bounding box center [749, 336] width 44 height 17
type input "10/10/2025 02:58 PM"
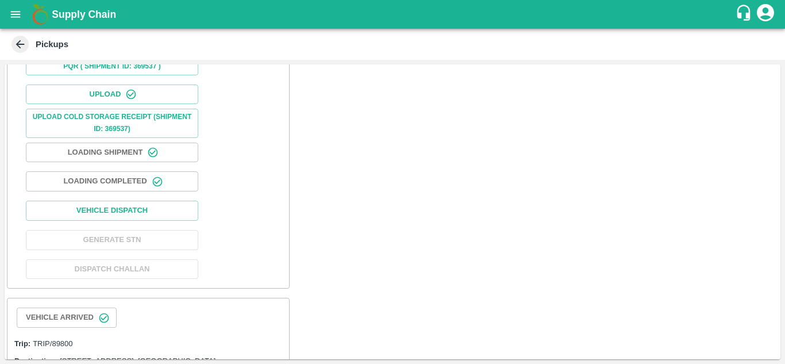
scroll to position [263, 0]
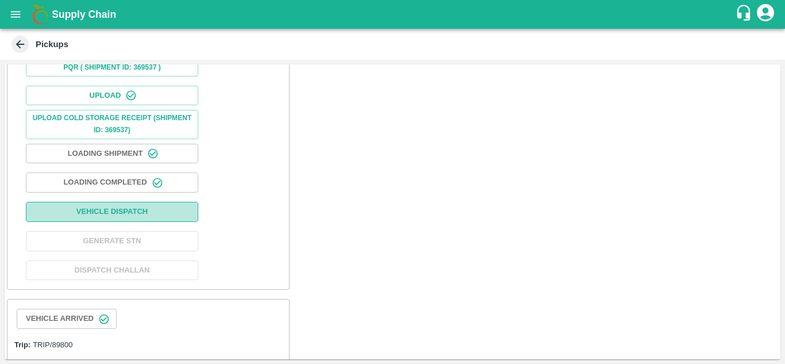
click at [99, 213] on button "Vehicle Dispatch" at bounding box center [112, 212] width 172 height 20
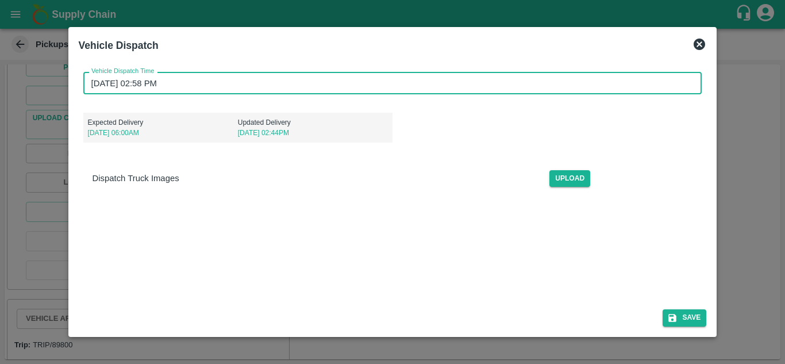
click at [96, 80] on input "10/10/2025 02:58 PM" at bounding box center [388, 83] width 611 height 22
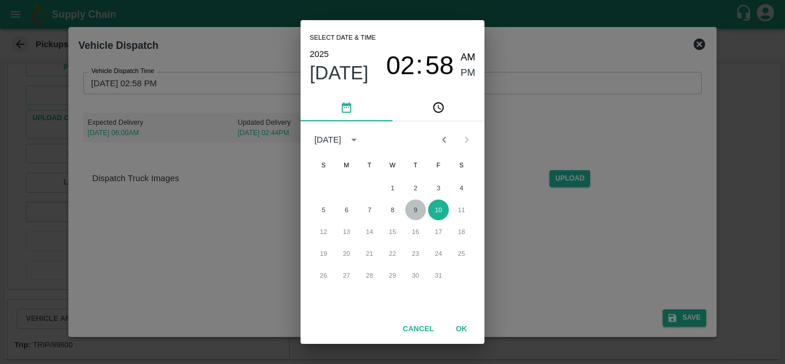
click at [416, 210] on button "9" at bounding box center [415, 209] width 21 height 21
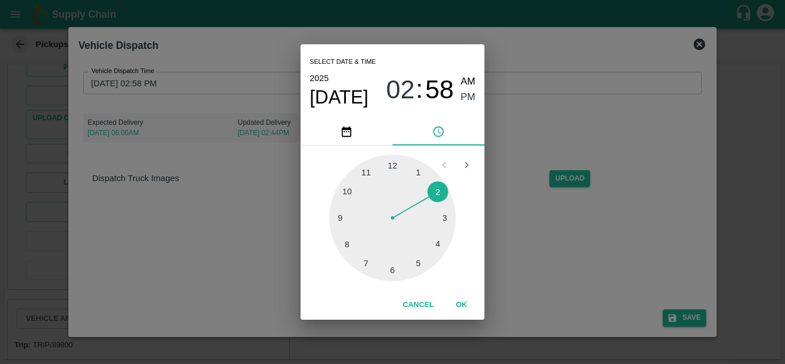
click at [364, 172] on div at bounding box center [392, 218] width 126 height 126
type input "09/10/2025 11:58 PM"
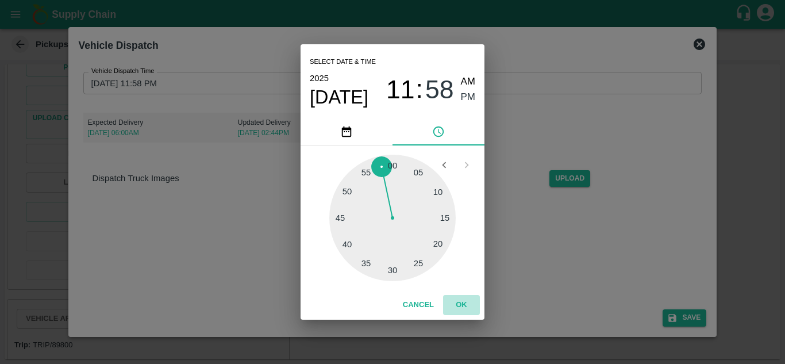
click at [459, 305] on button "OK" at bounding box center [461, 305] width 37 height 20
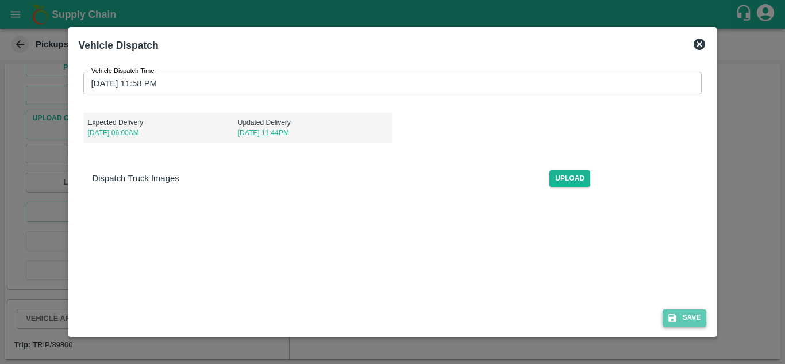
click at [692, 321] on button "Save" at bounding box center [685, 317] width 44 height 17
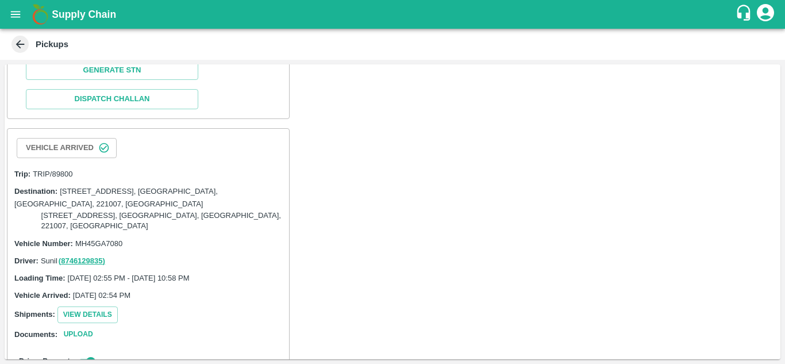
scroll to position [693, 0]
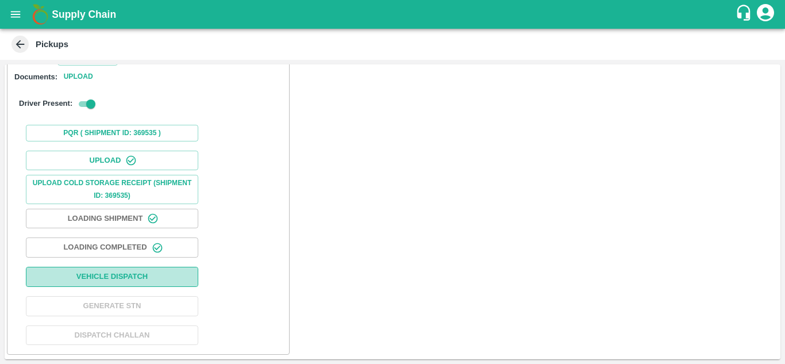
click at [63, 275] on button "Vehicle Dispatch" at bounding box center [112, 277] width 172 height 20
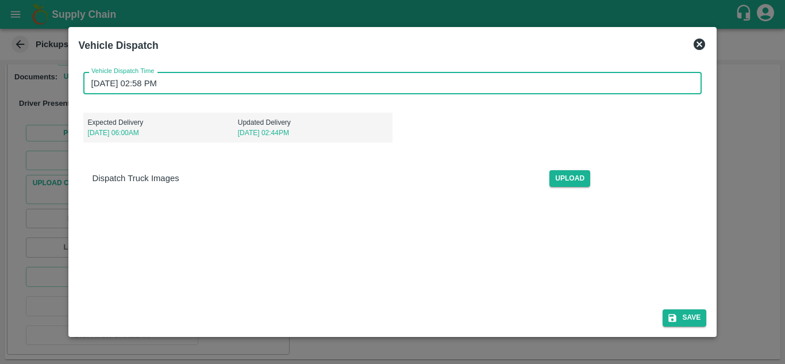
click at [93, 81] on input "10/10/2025 02:58 PM" at bounding box center [388, 83] width 611 height 22
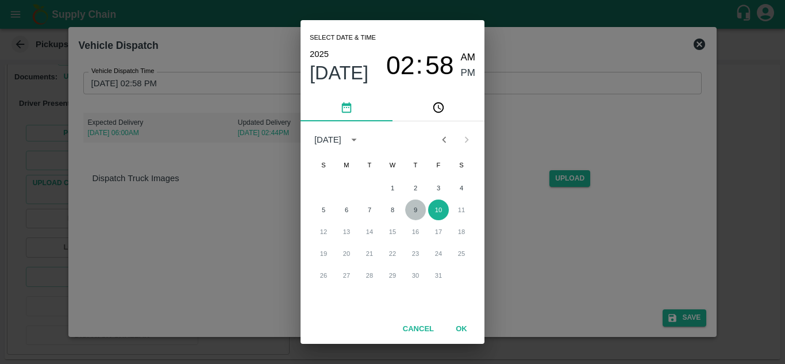
click at [412, 214] on button "9" at bounding box center [415, 209] width 21 height 21
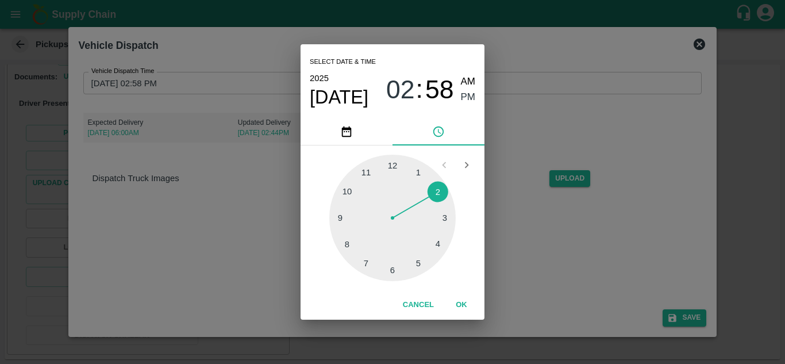
click at [366, 165] on div at bounding box center [392, 218] width 126 height 126
type input "09/10/2025 11:58 PM"
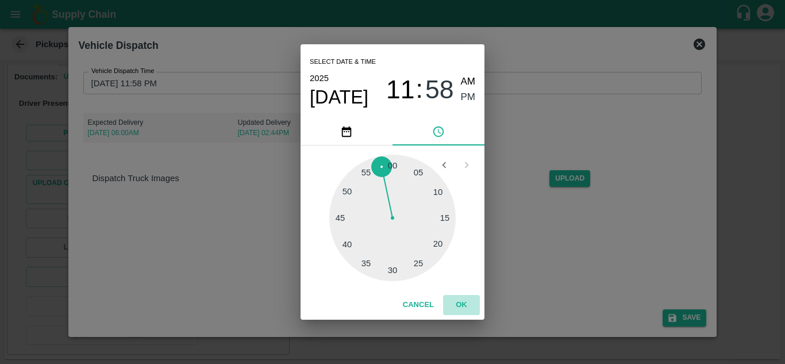
click at [463, 305] on button "OK" at bounding box center [461, 305] width 37 height 20
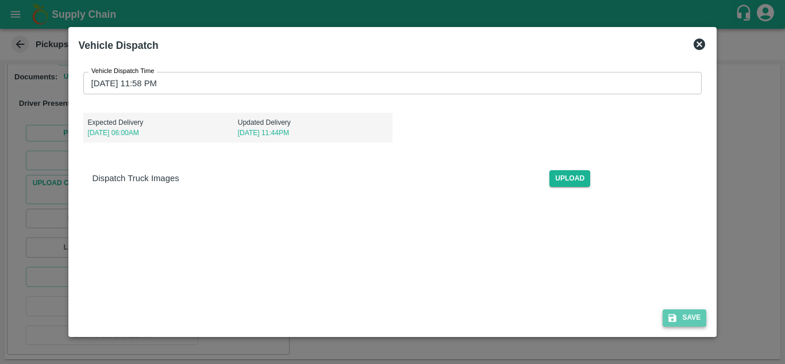
click at [678, 318] on icon "submit" at bounding box center [672, 318] width 10 height 10
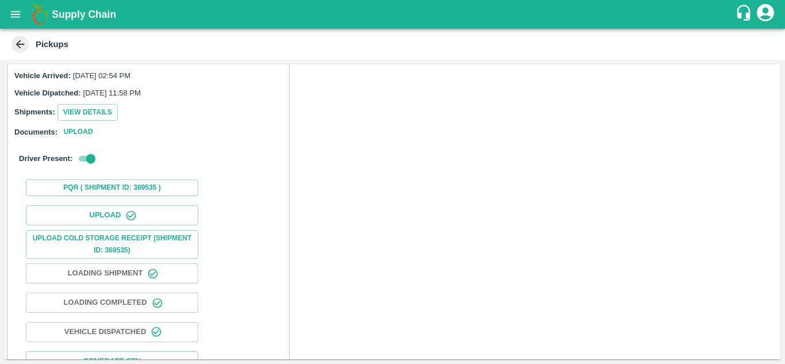
scroll to position [694, 0]
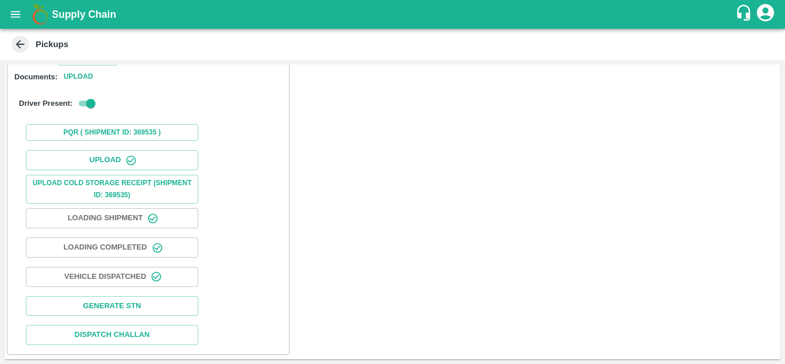
click at [17, 42] on icon at bounding box center [20, 44] width 13 height 13
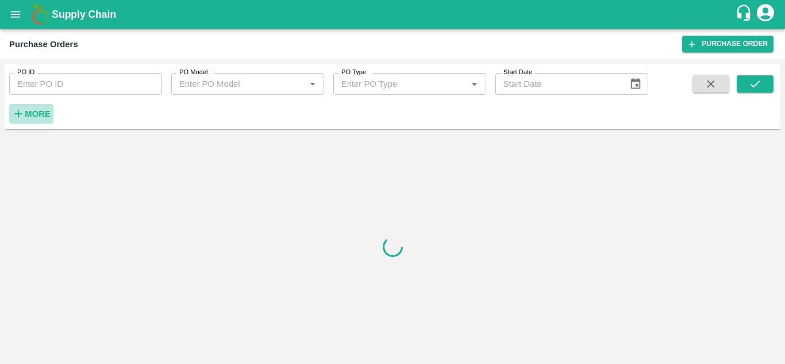
click at [41, 115] on strong "More" at bounding box center [38, 113] width 26 height 9
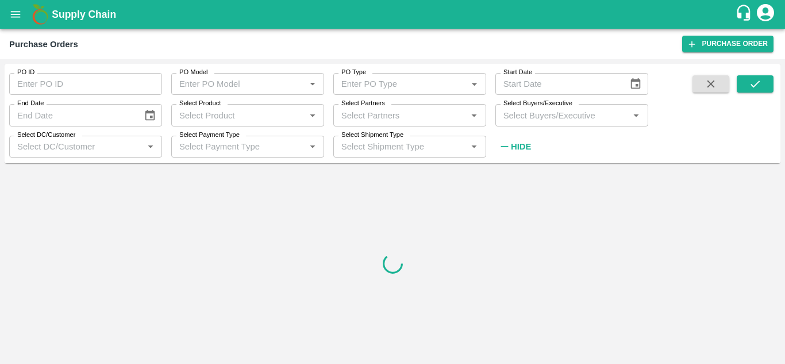
click at [540, 114] on input "Select Buyers/Executive" at bounding box center [562, 114] width 127 height 15
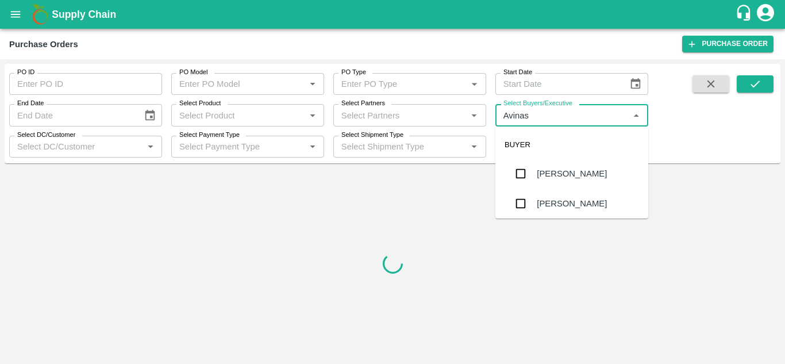
type input "Avinash"
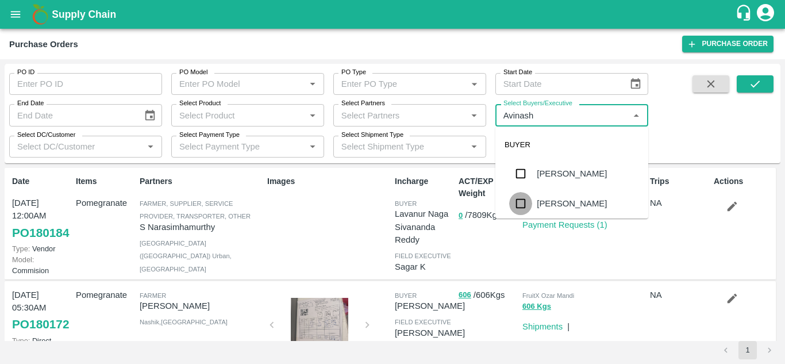
click at [524, 213] on input "checkbox" at bounding box center [520, 203] width 23 height 23
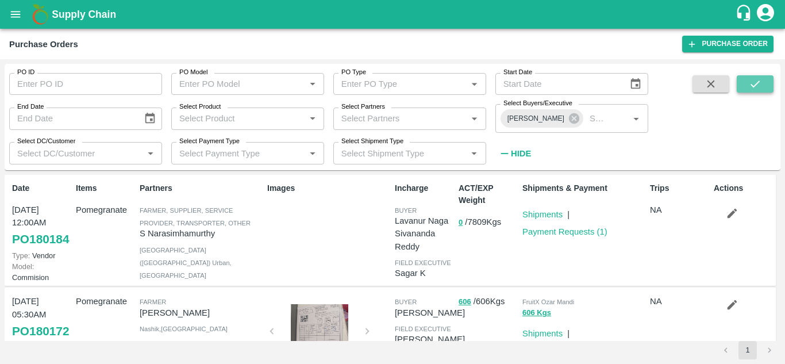
click at [755, 84] on icon "submit" at bounding box center [755, 84] width 13 height 13
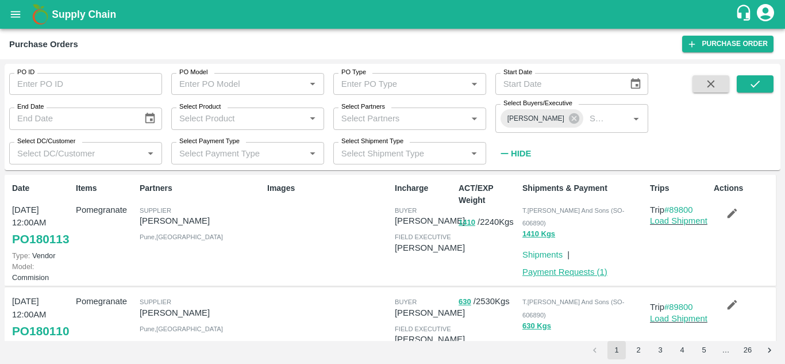
click at [551, 267] on link "Payment Requests ( 1 )" at bounding box center [564, 271] width 85 height 9
